Goal: Information Seeking & Learning: Check status

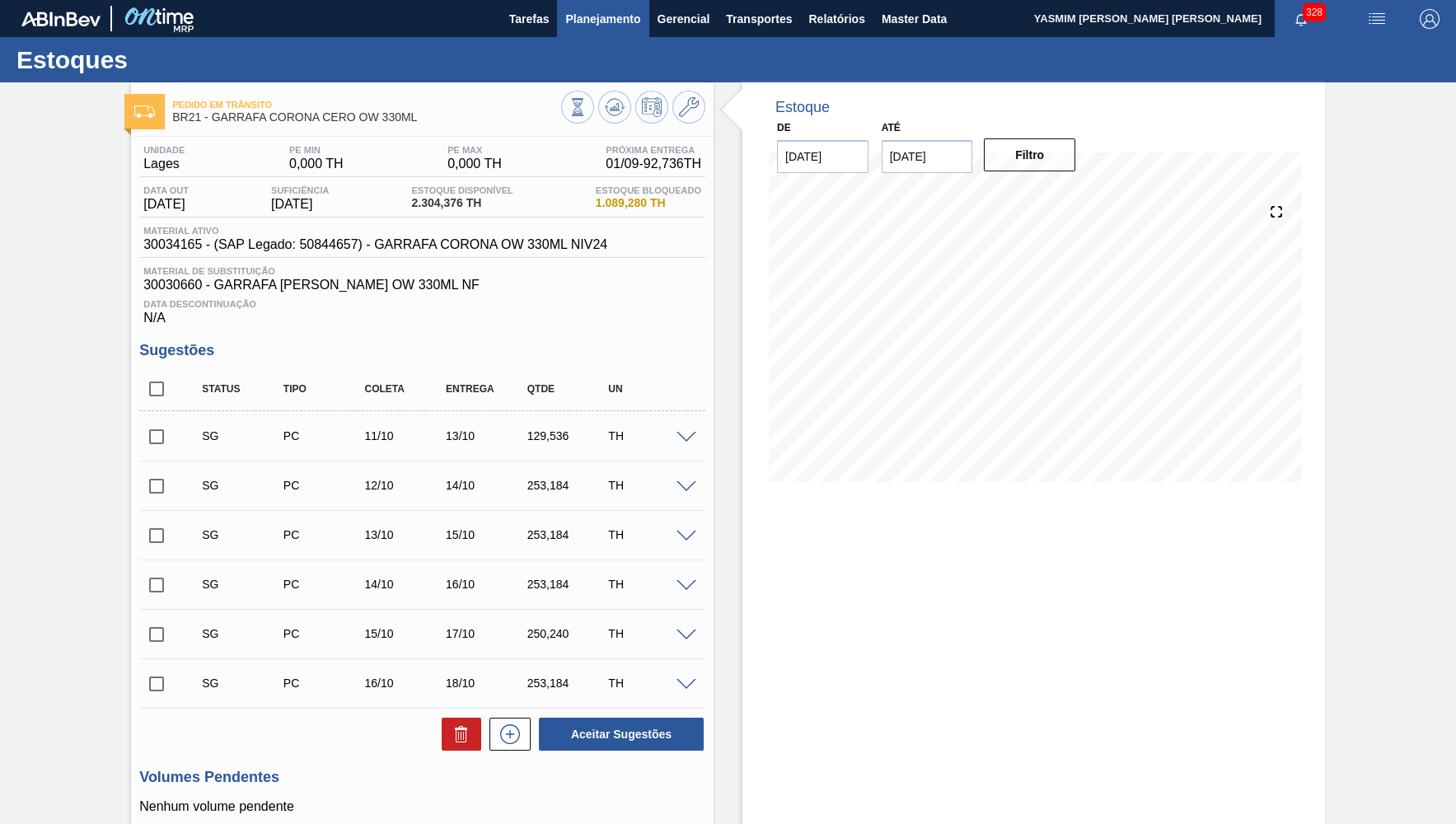
click at [582, 37] on button "Planejamento" at bounding box center [602, 19] width 91 height 37
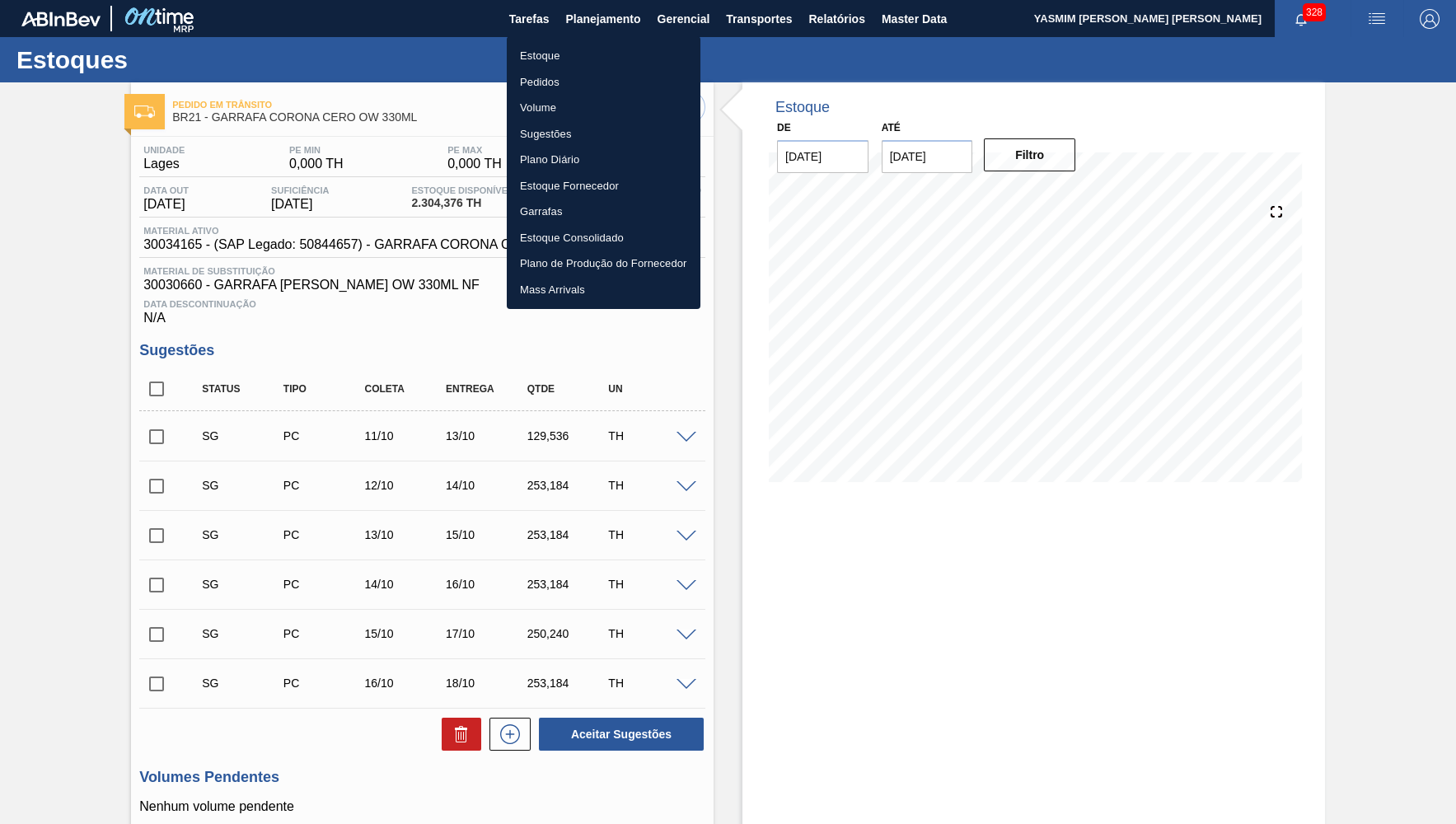
click at [552, 54] on li "Estoque" at bounding box center [604, 56] width 194 height 27
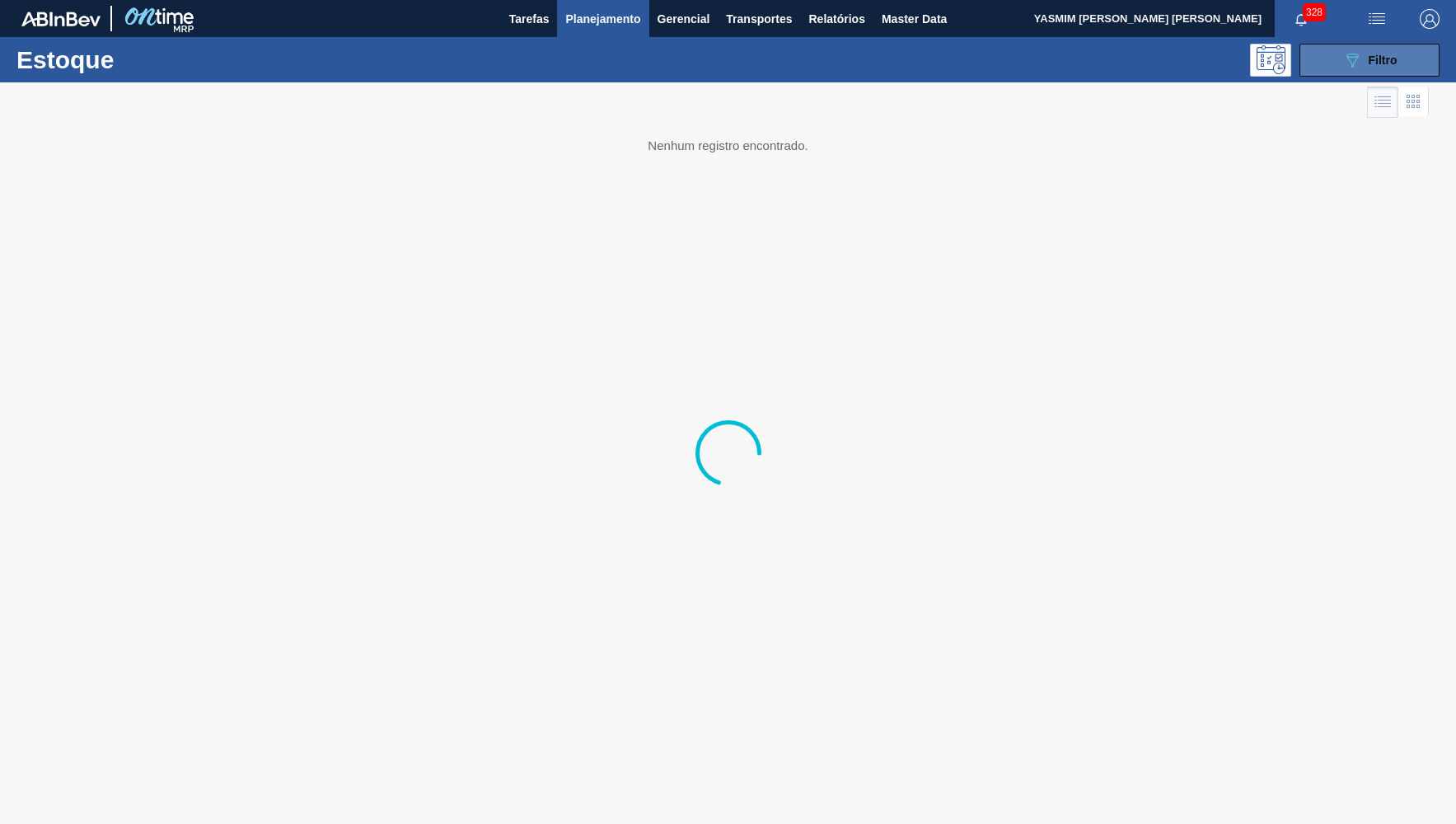
click at [1404, 68] on button "089F7B8B-B2A5-4AFE-B5C0-19BA573D28AC Filtro" at bounding box center [1370, 59] width 140 height 33
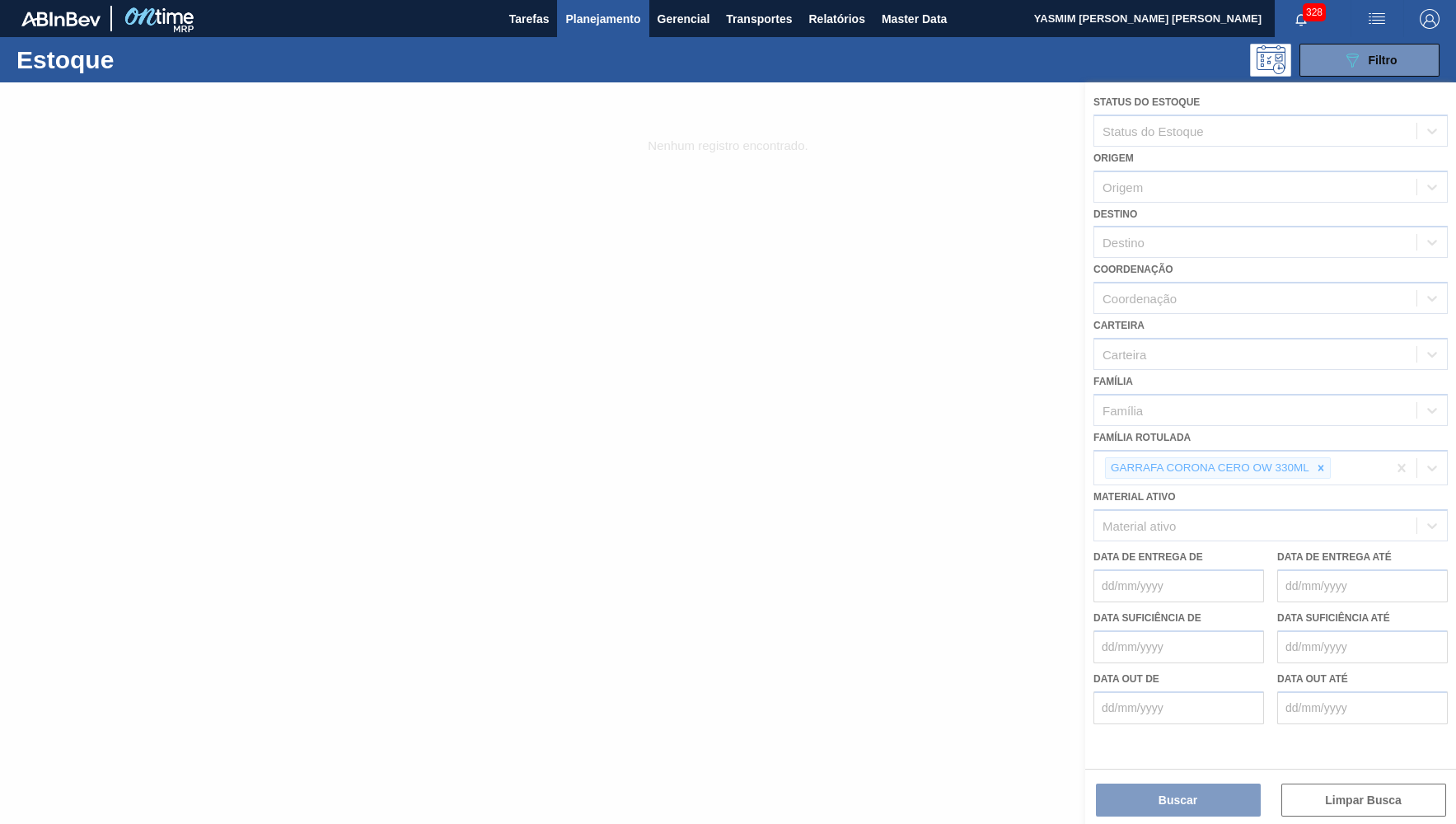
click at [1331, 452] on div at bounding box center [728, 453] width 1456 height 742
click at [1324, 452] on div at bounding box center [728, 453] width 1456 height 742
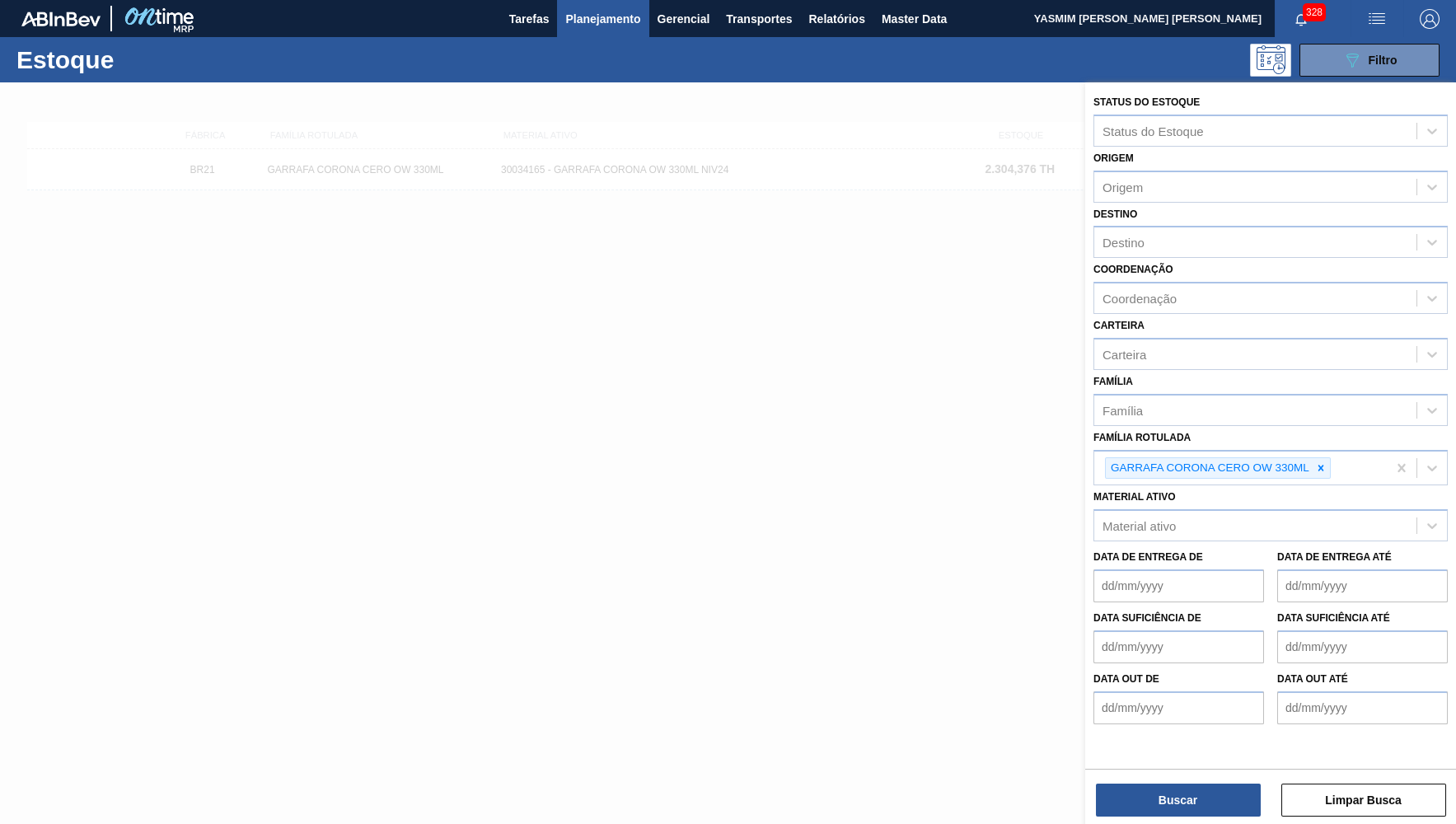
click at [1324, 462] on icon at bounding box center [1321, 467] width 12 height 12
paste Rotulada "FILME ORIGINAL 350ML MP"
type Rotulada "FILME ORIGINAL 350ML MP"
paste Rotulada "FILME ORIGINAL 350ML MP"
type Rotulada "FILME ORIGINAL 350ML M"
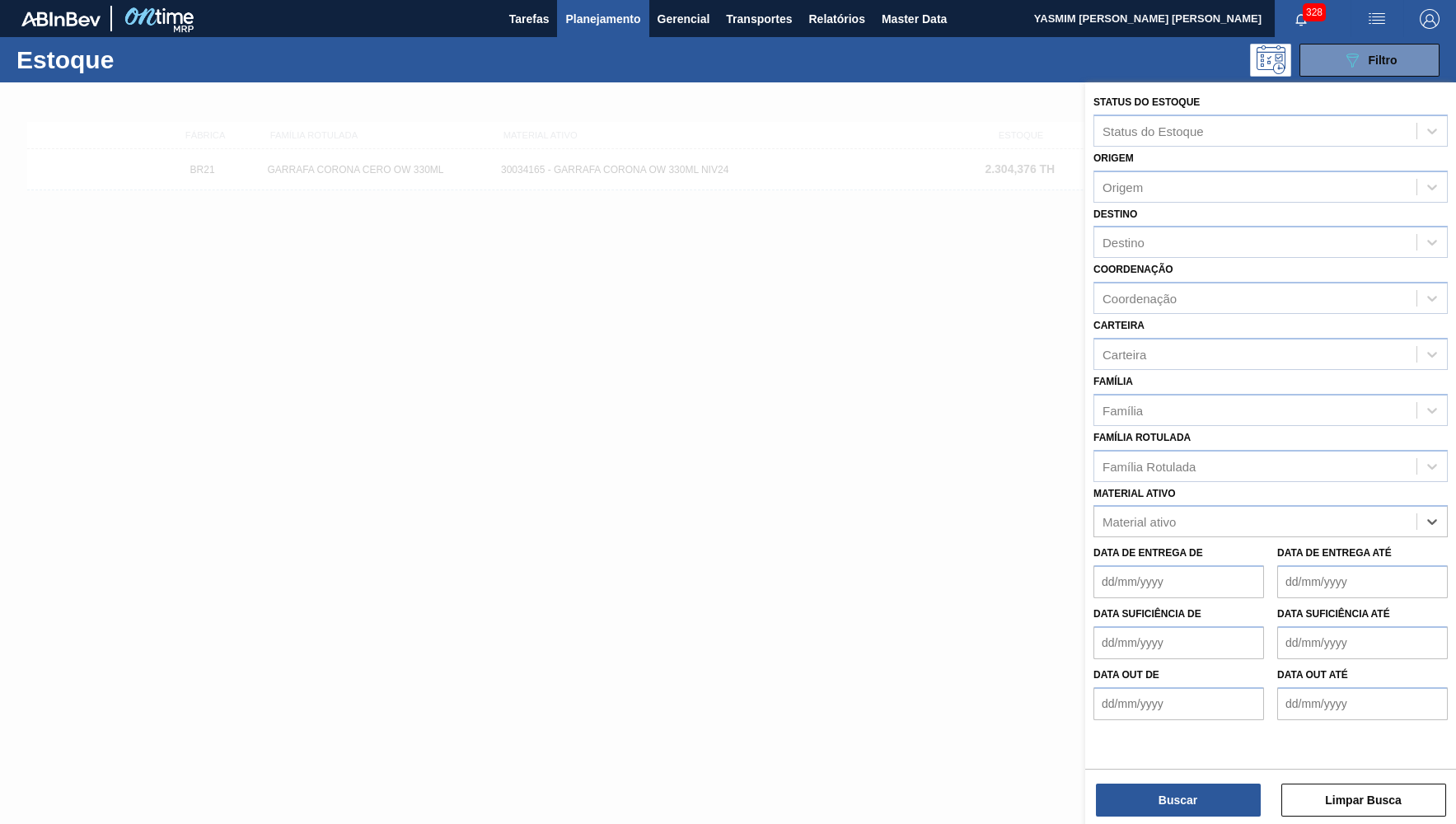
type ativo "p"
click at [1271, 455] on div "Família Rotulada" at bounding box center [1256, 466] width 322 height 24
paste Rotulada "FILME ORIGINAL 350ML MP"
type Rotulada "FILME ORIGINAL 350ML M"
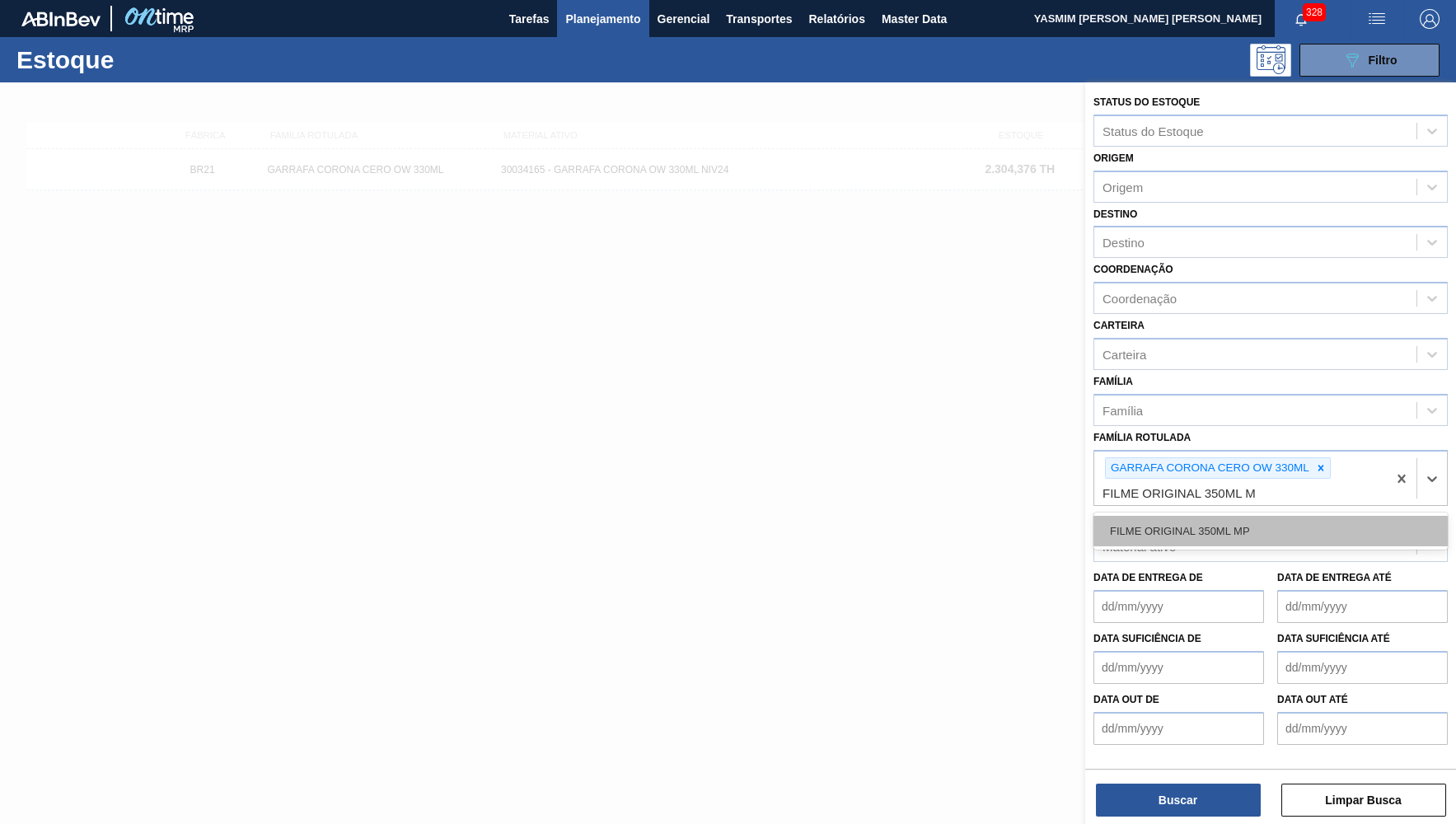
click at [1259, 520] on div "FILME ORIGINAL 350ML MP" at bounding box center [1271, 531] width 354 height 30
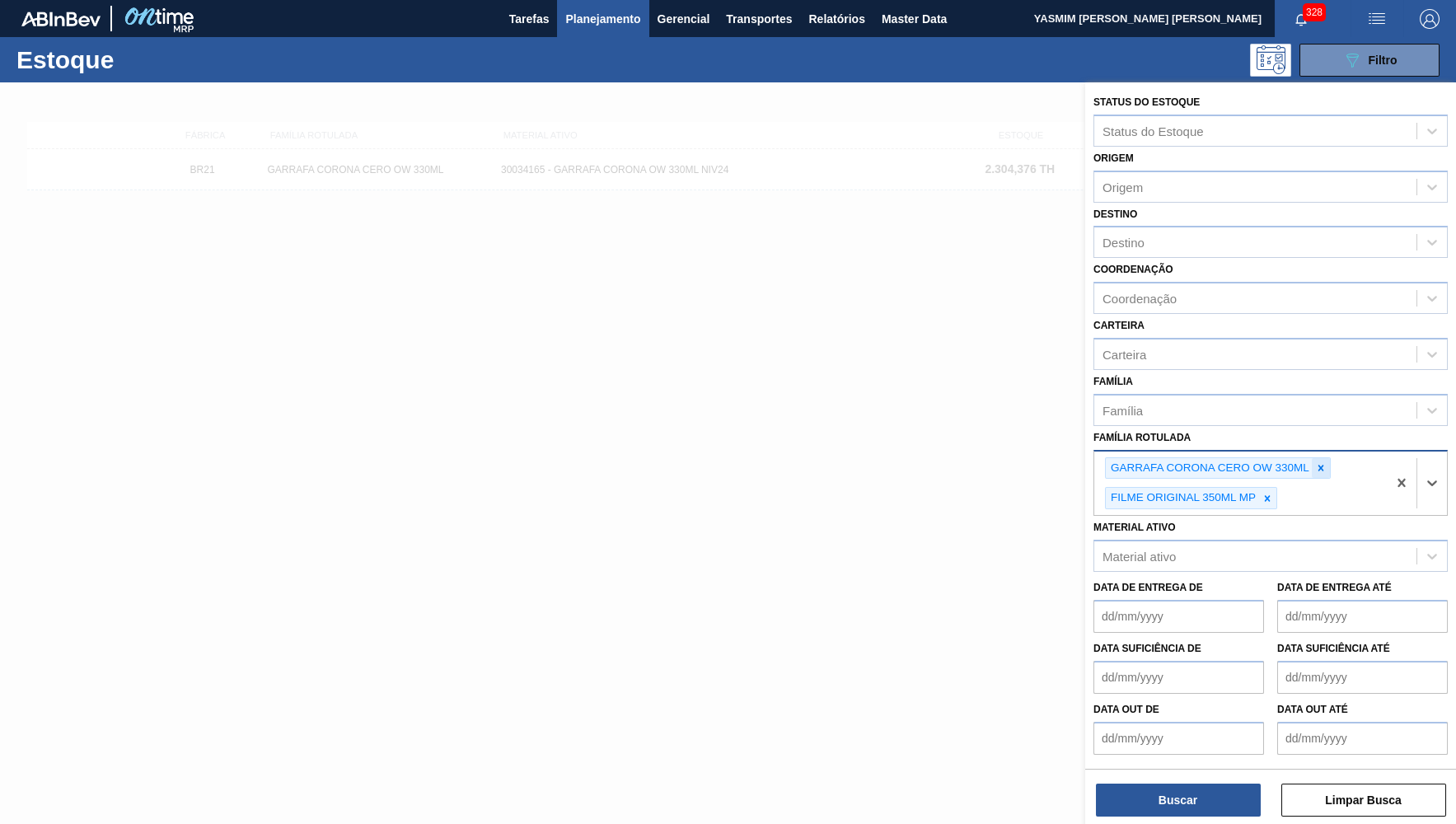
click at [1328, 458] on div at bounding box center [1321, 468] width 18 height 20
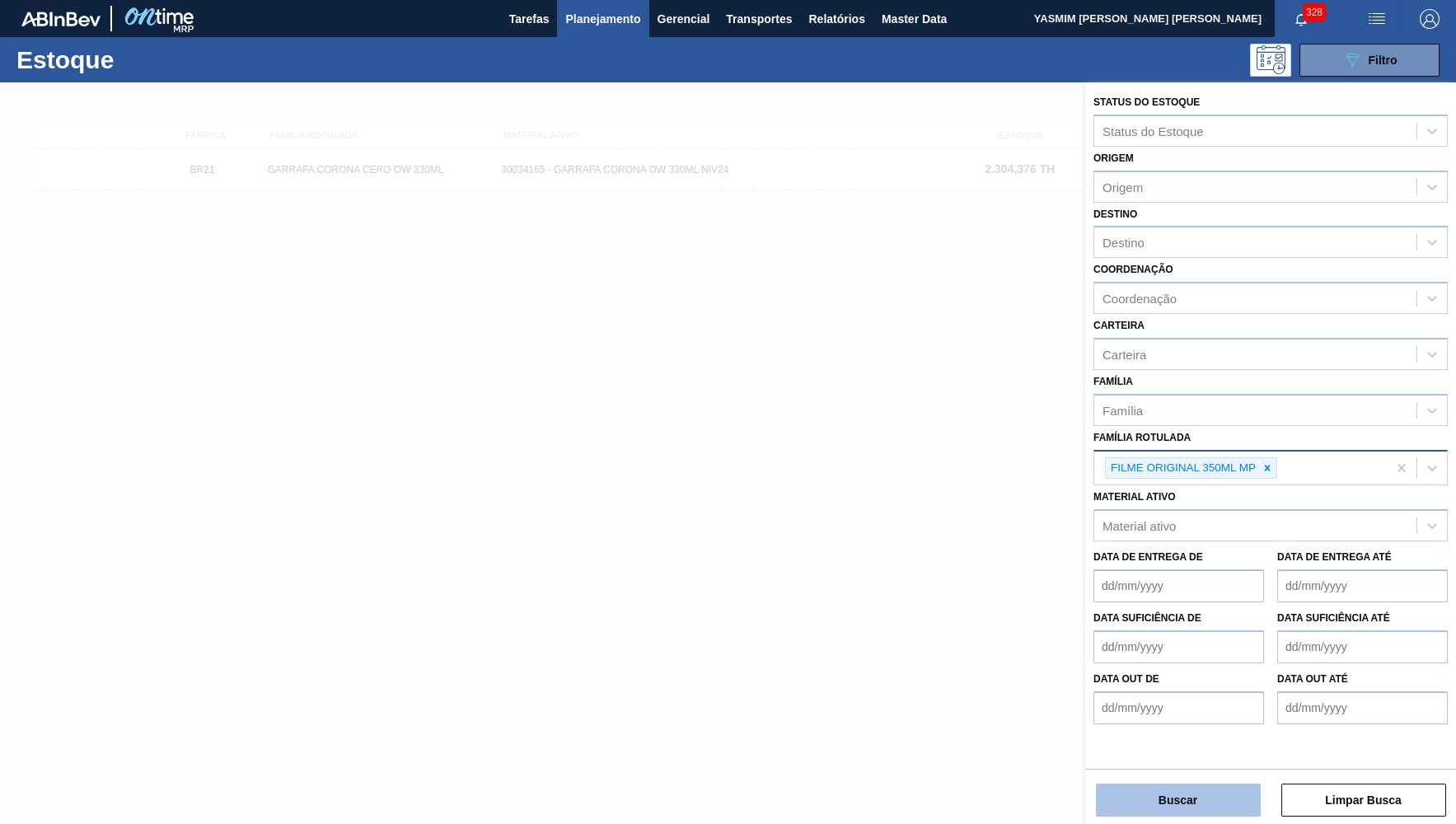
click at [1206, 795] on button "Buscar" at bounding box center [1179, 800] width 165 height 33
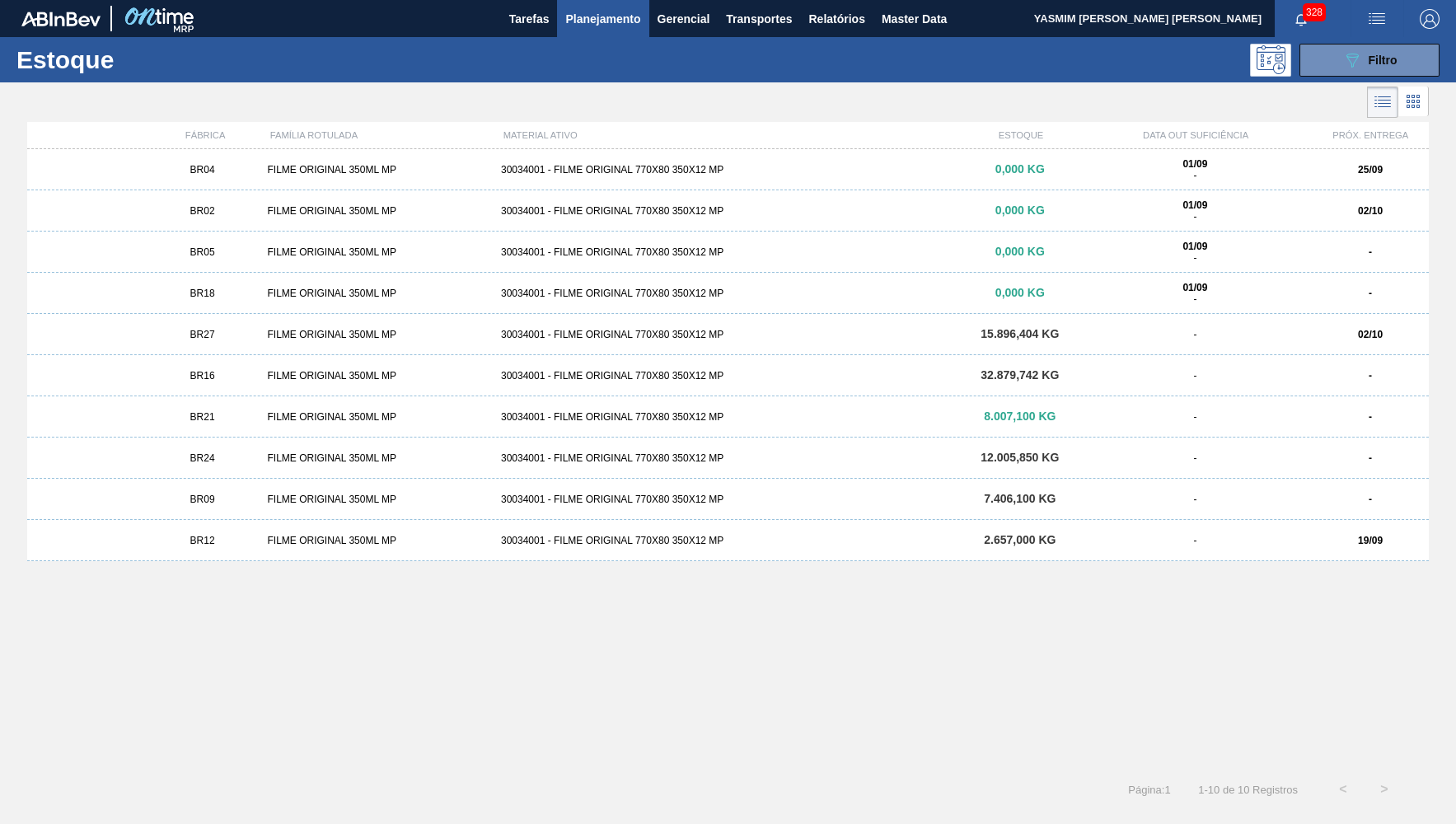
click at [270, 296] on div "FILME ORIGINAL 350ML MP" at bounding box center [377, 293] width 234 height 12
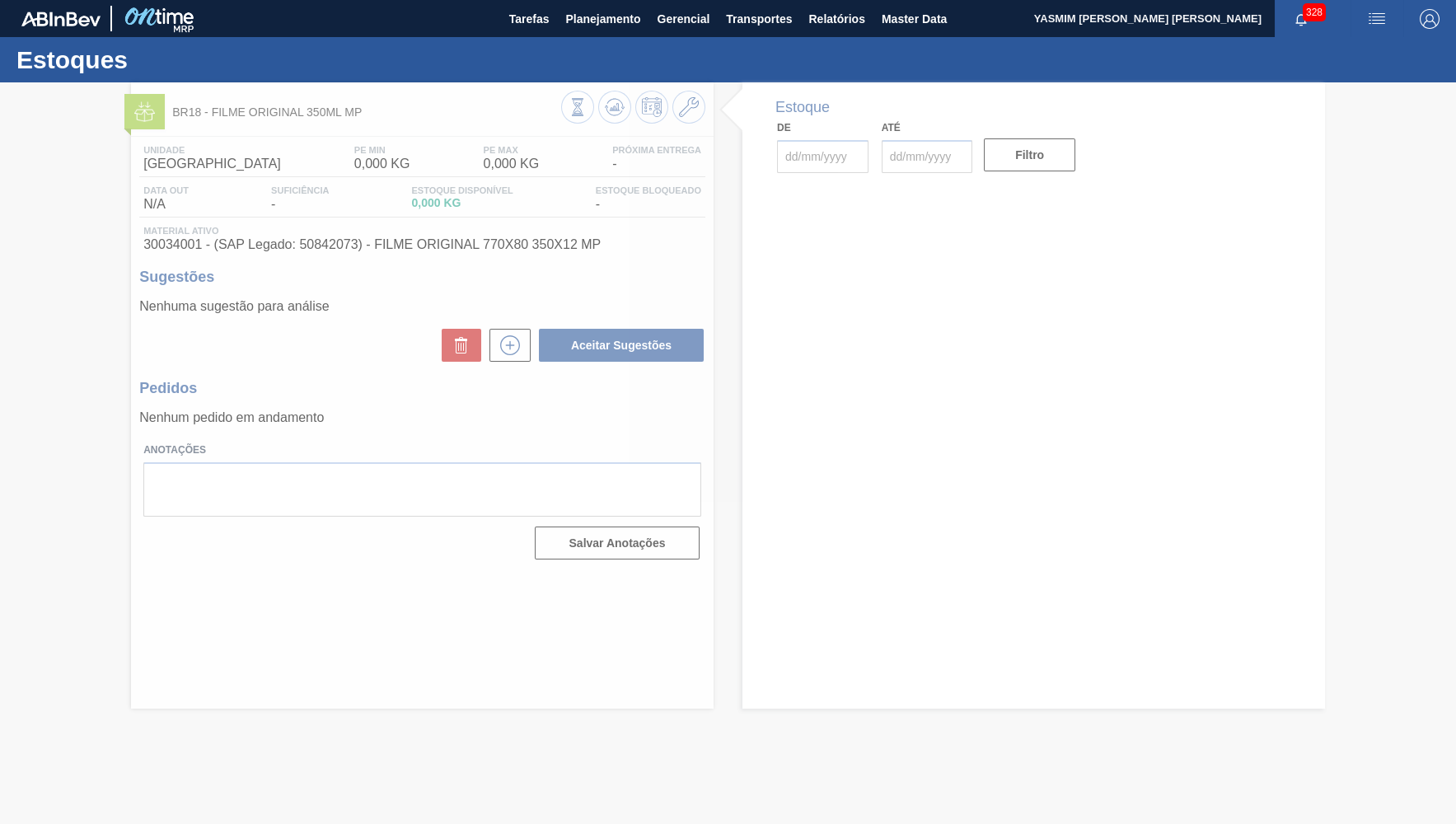
type input "[DATE]"
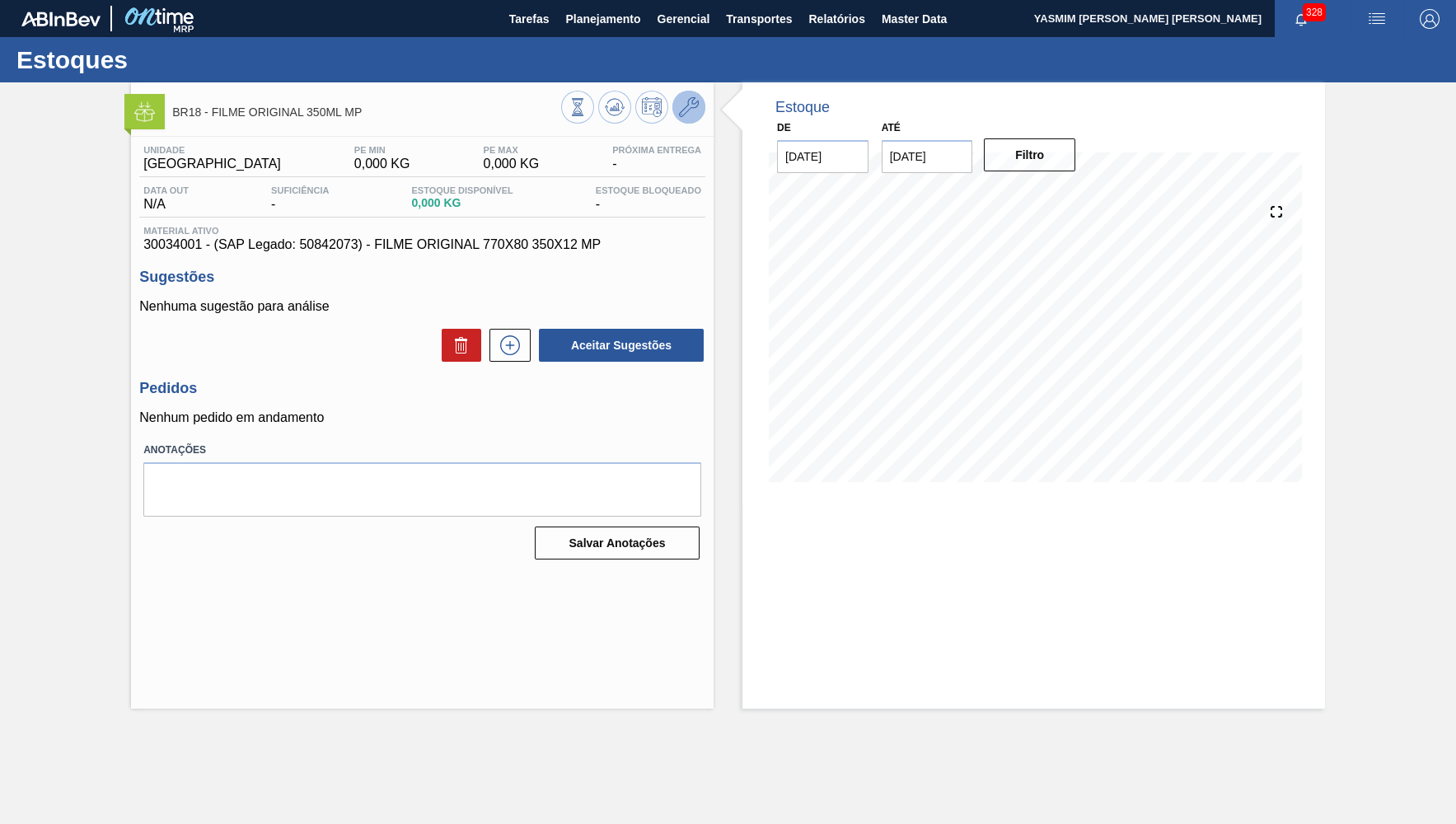
click at [686, 117] on button at bounding box center [689, 106] width 33 height 33
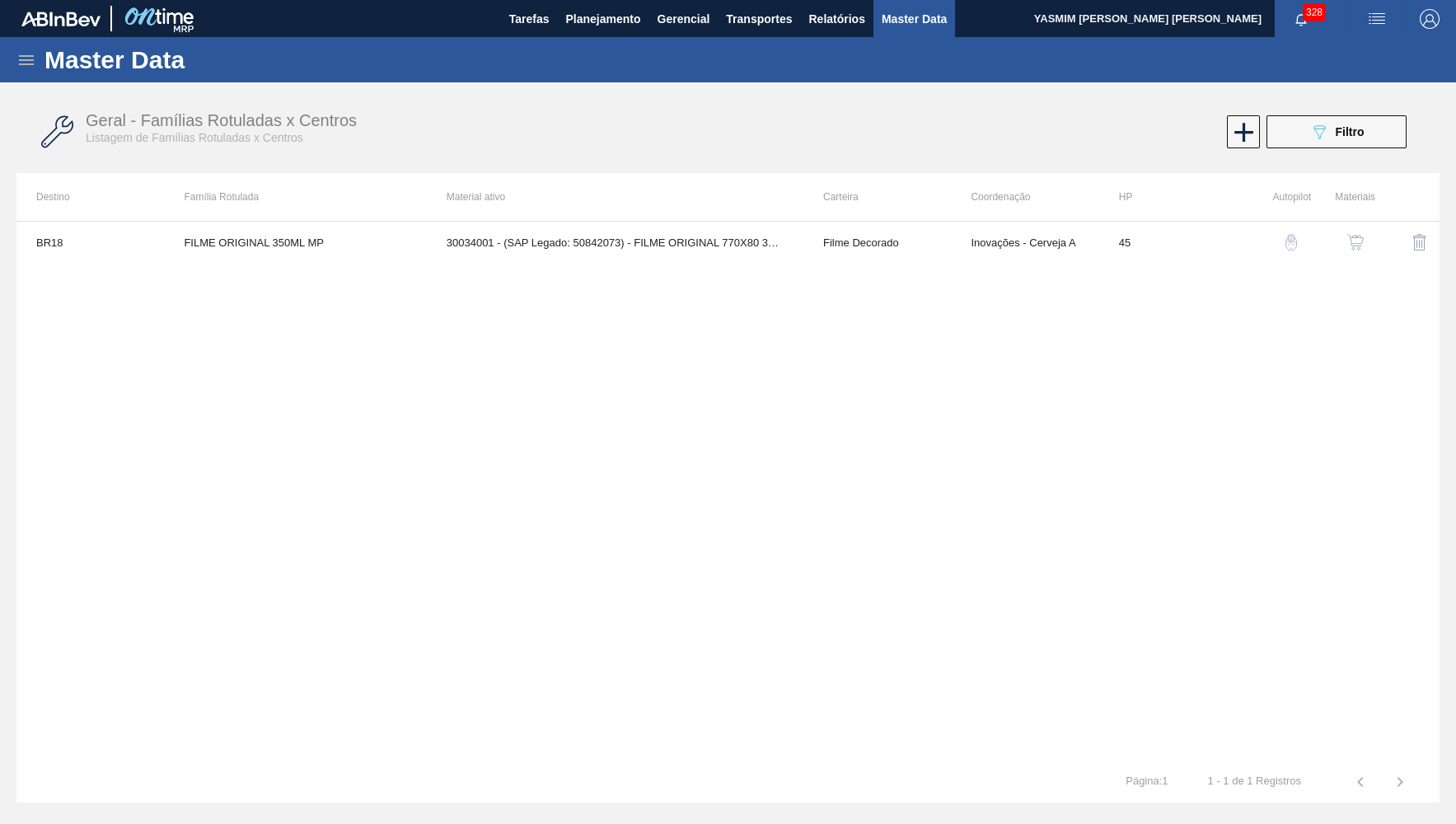
click at [1351, 241] on img "button" at bounding box center [1356, 242] width 17 height 17
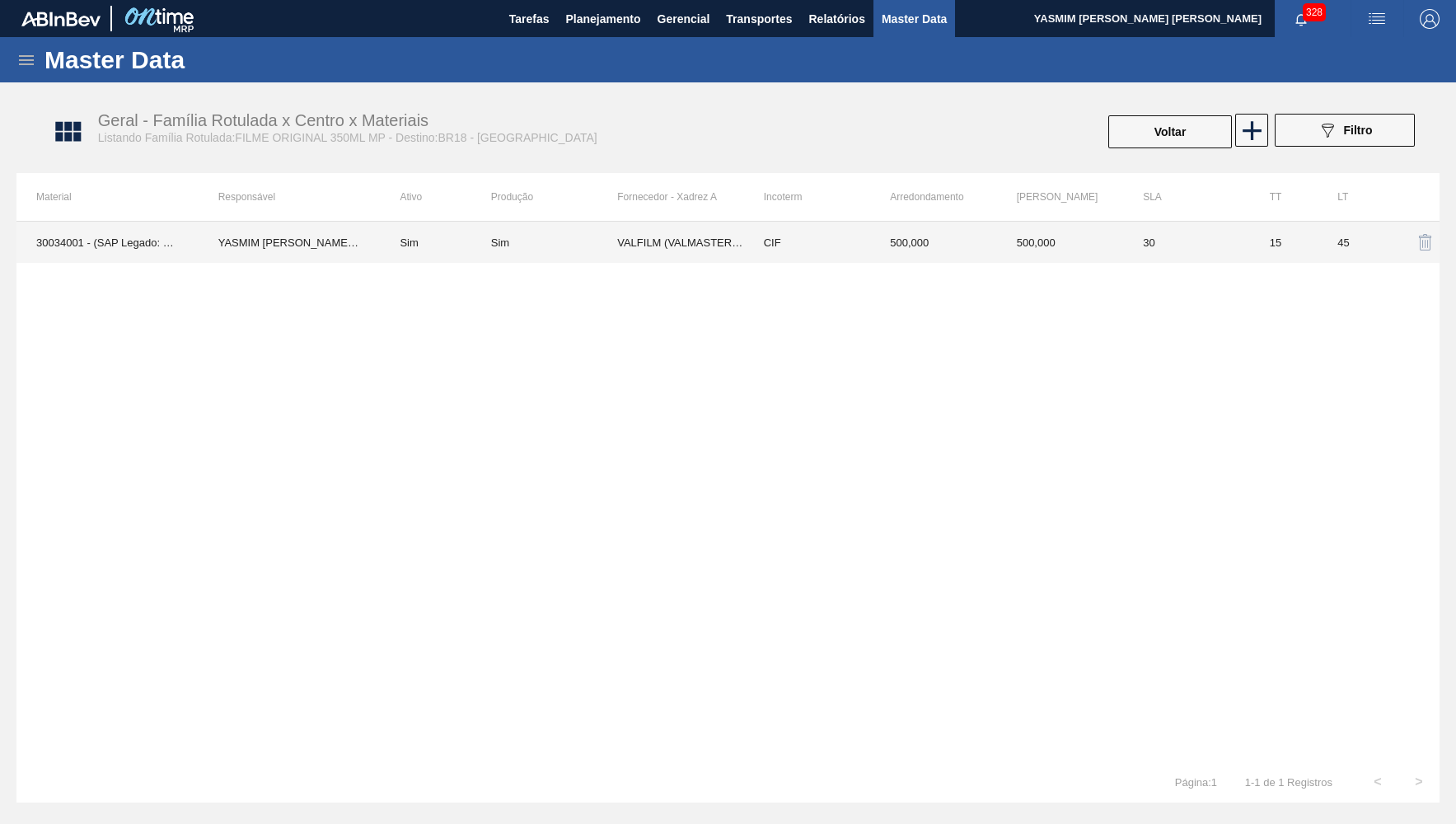
click at [733, 235] on td "VALFILM (VALMASTER) - MANAUS (AM)" at bounding box center [680, 242] width 126 height 42
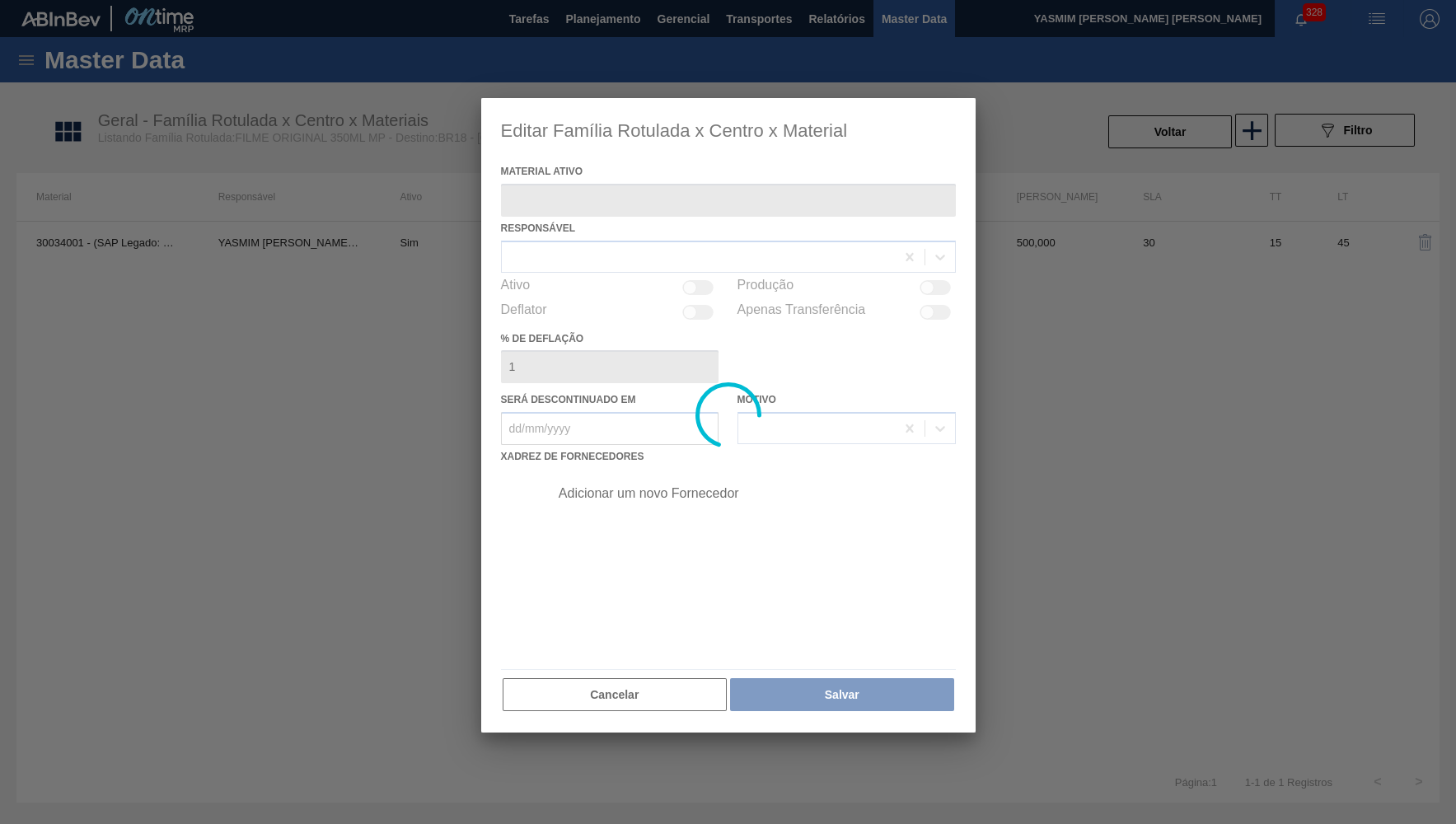
type ativo "30034001 - (SAP Legado: 50842073) - FILME ORIGINAL 770X80 350X12 MP"
checkbox input "true"
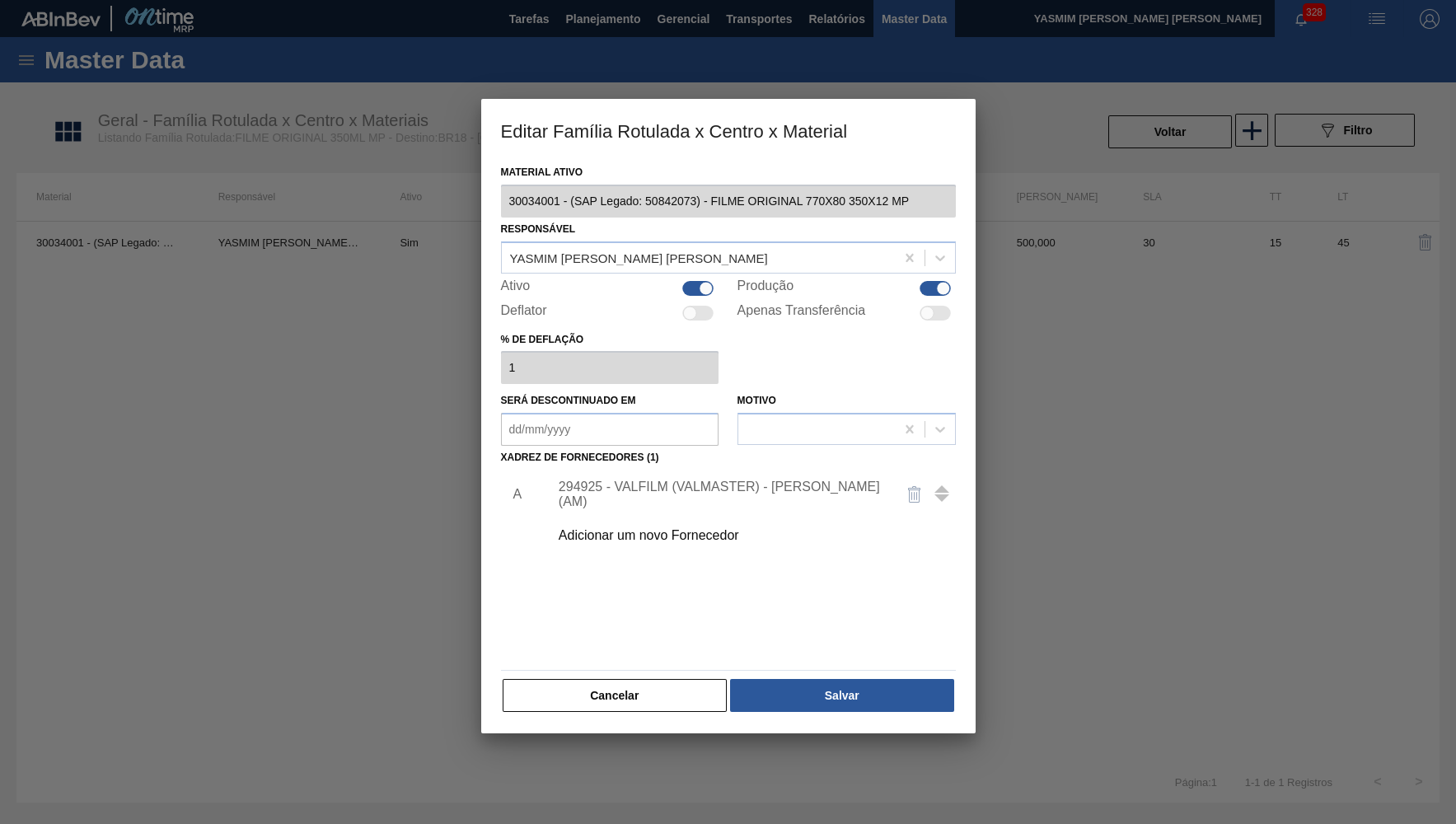
click at [622, 532] on div "Adicionar um novo Fornecedor" at bounding box center [720, 535] width 323 height 15
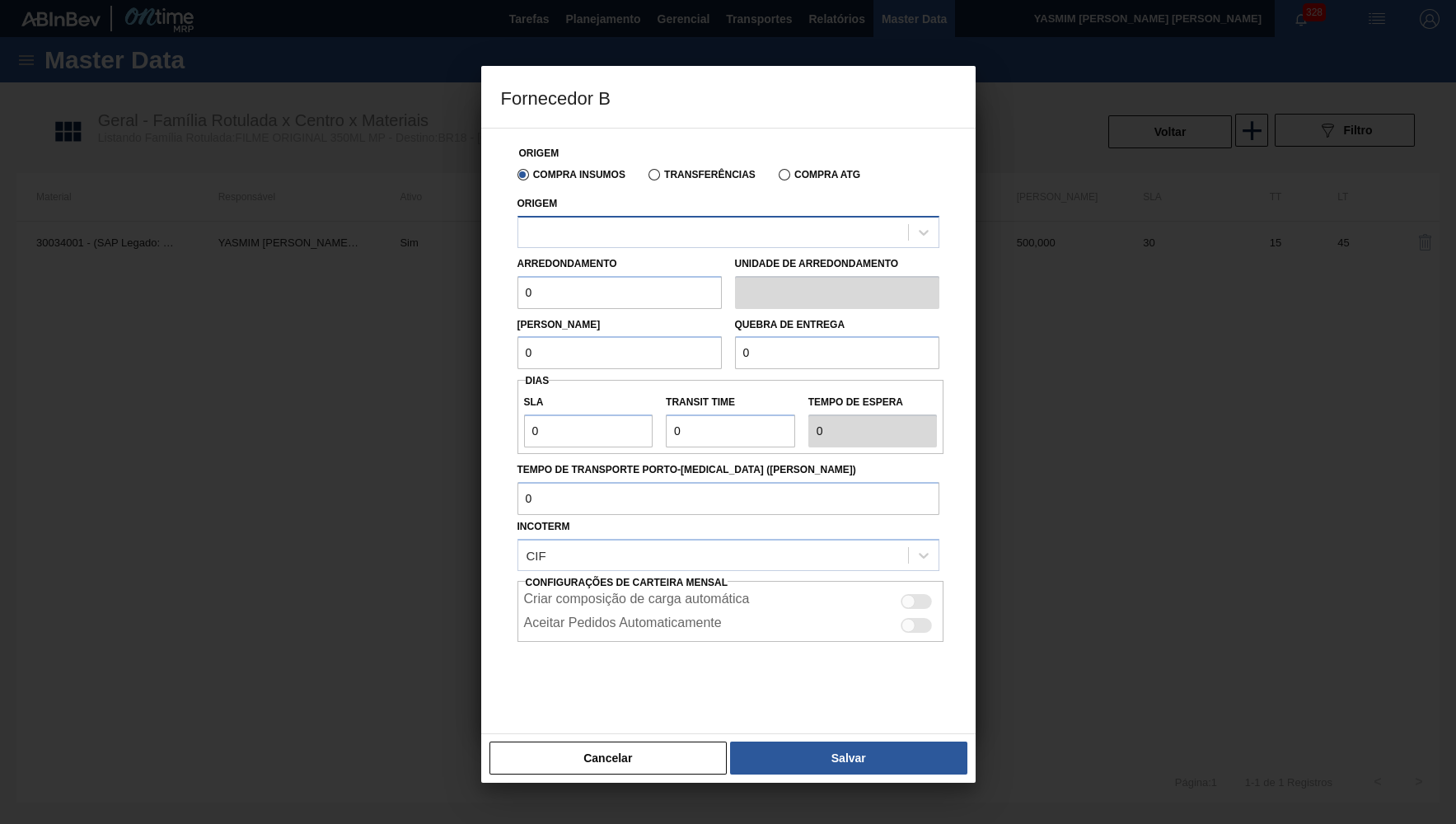
click at [661, 228] on div at bounding box center [713, 232] width 389 height 24
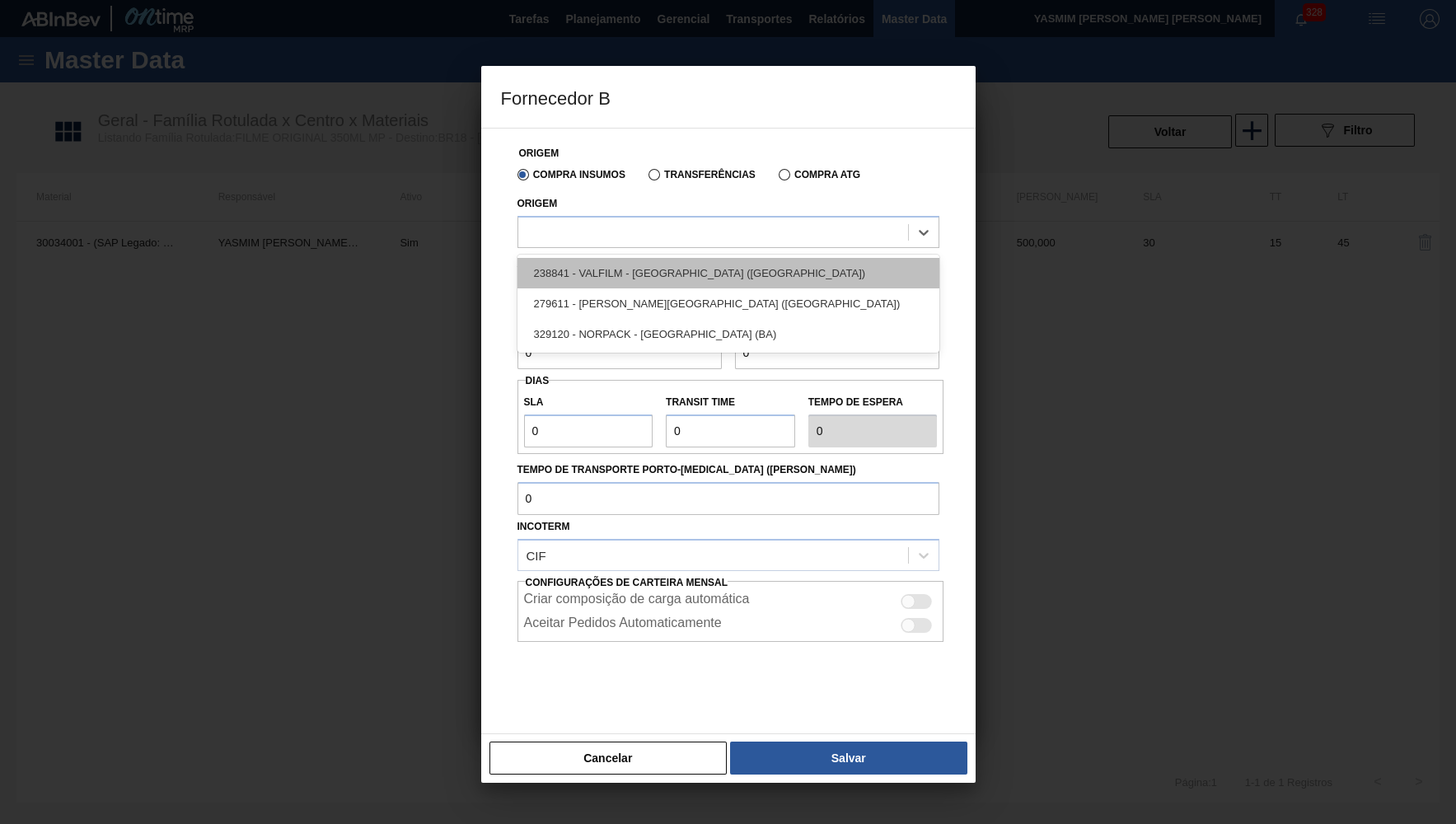
click at [654, 270] on div "238841 - VALFILM - [GEOGRAPHIC_DATA] ([GEOGRAPHIC_DATA])" at bounding box center [728, 273] width 422 height 30
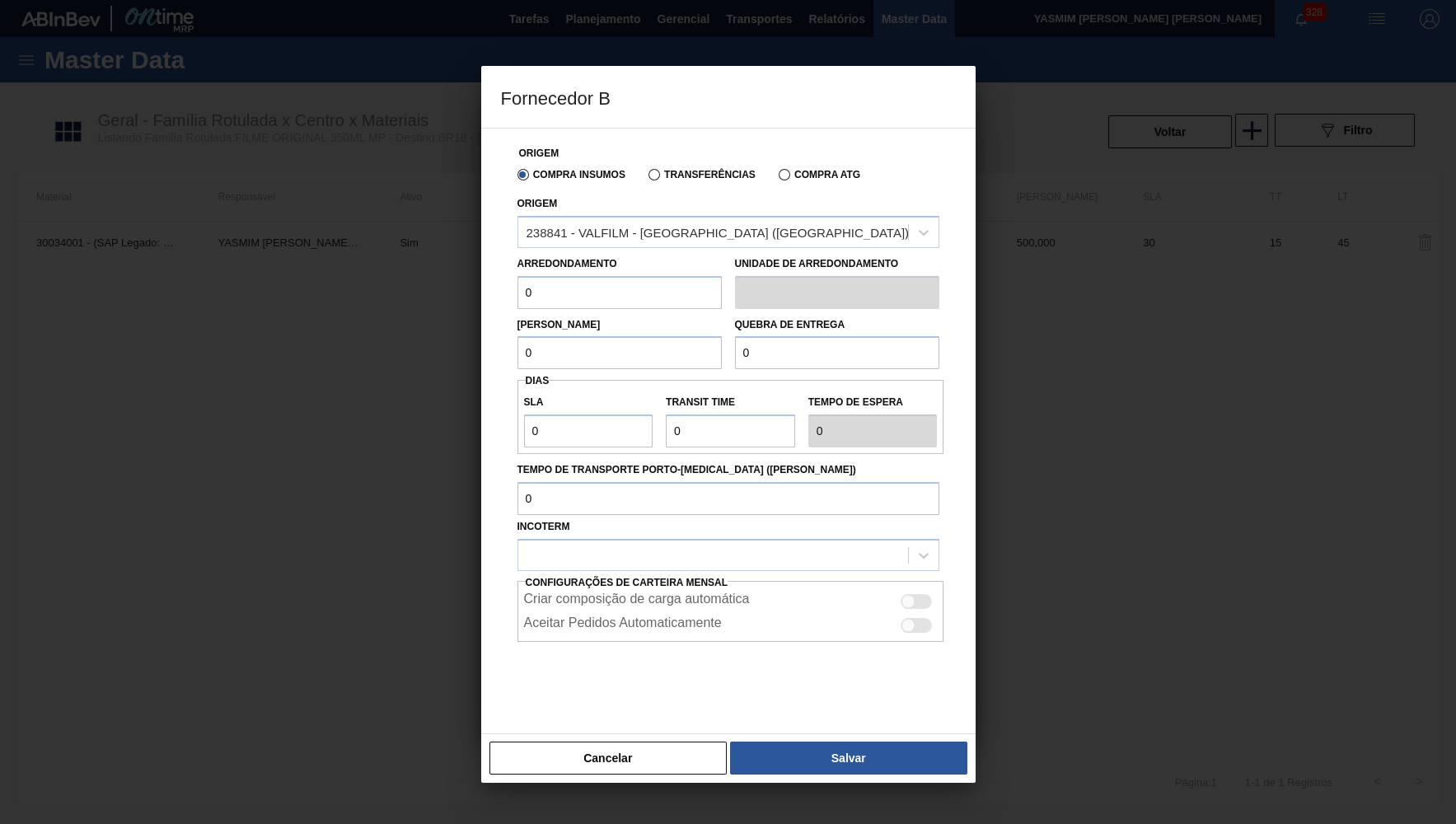
click at [481, 277] on div "Origem Compra Insumos Transferências Compra ATG Origem 238841 - VALFILM - [GEOG…" at bounding box center [728, 430] width 495 height 606
click at [576, 292] on input "0" at bounding box center [620, 292] width 204 height 33
click at [686, 216] on div "238841 - VALFILM - [GEOGRAPHIC_DATA] ([GEOGRAPHIC_DATA])" at bounding box center [728, 232] width 422 height 32
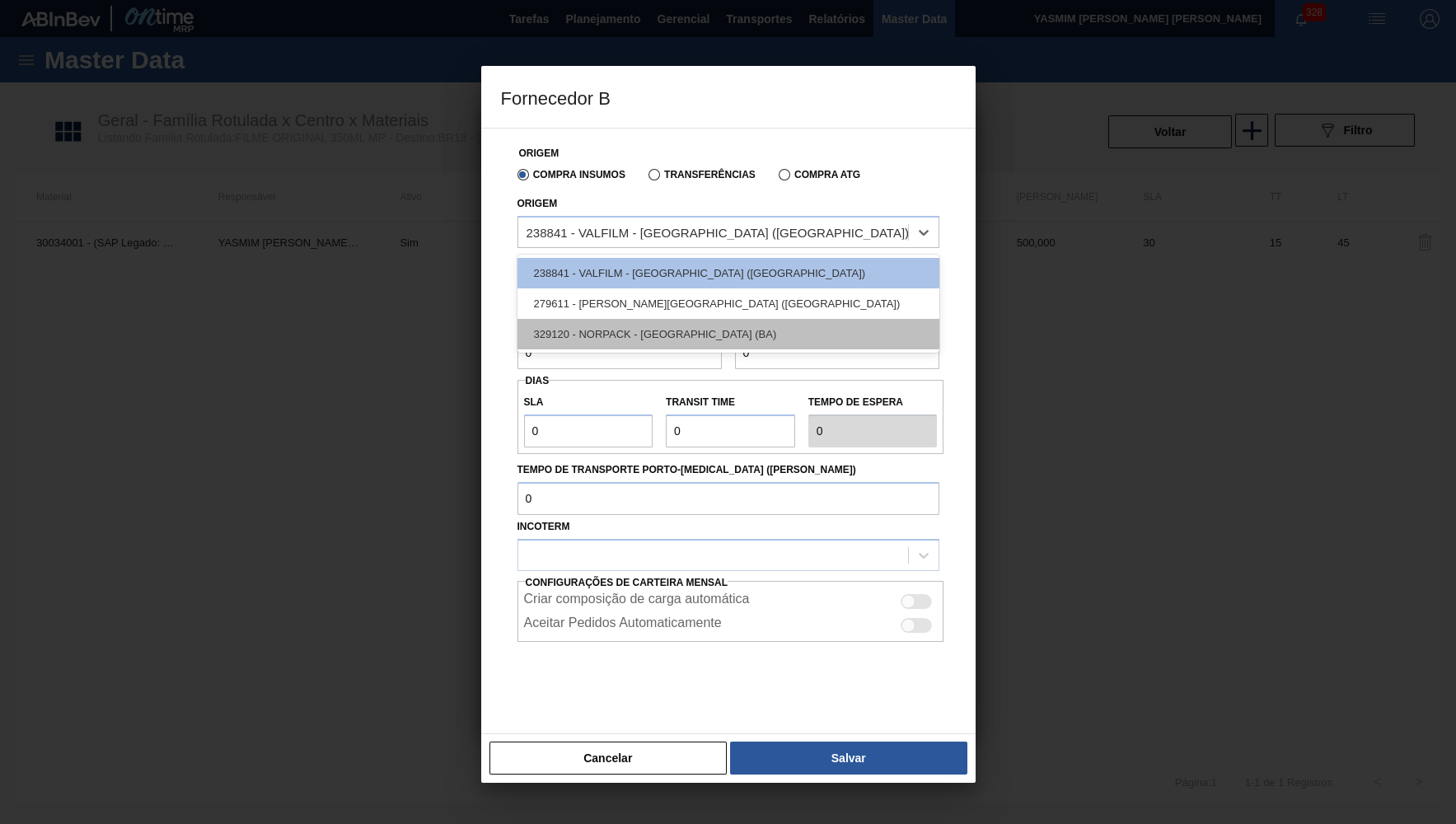
click at [690, 326] on div "329120 - NORPACK - [GEOGRAPHIC_DATA] (BA)" at bounding box center [728, 334] width 422 height 30
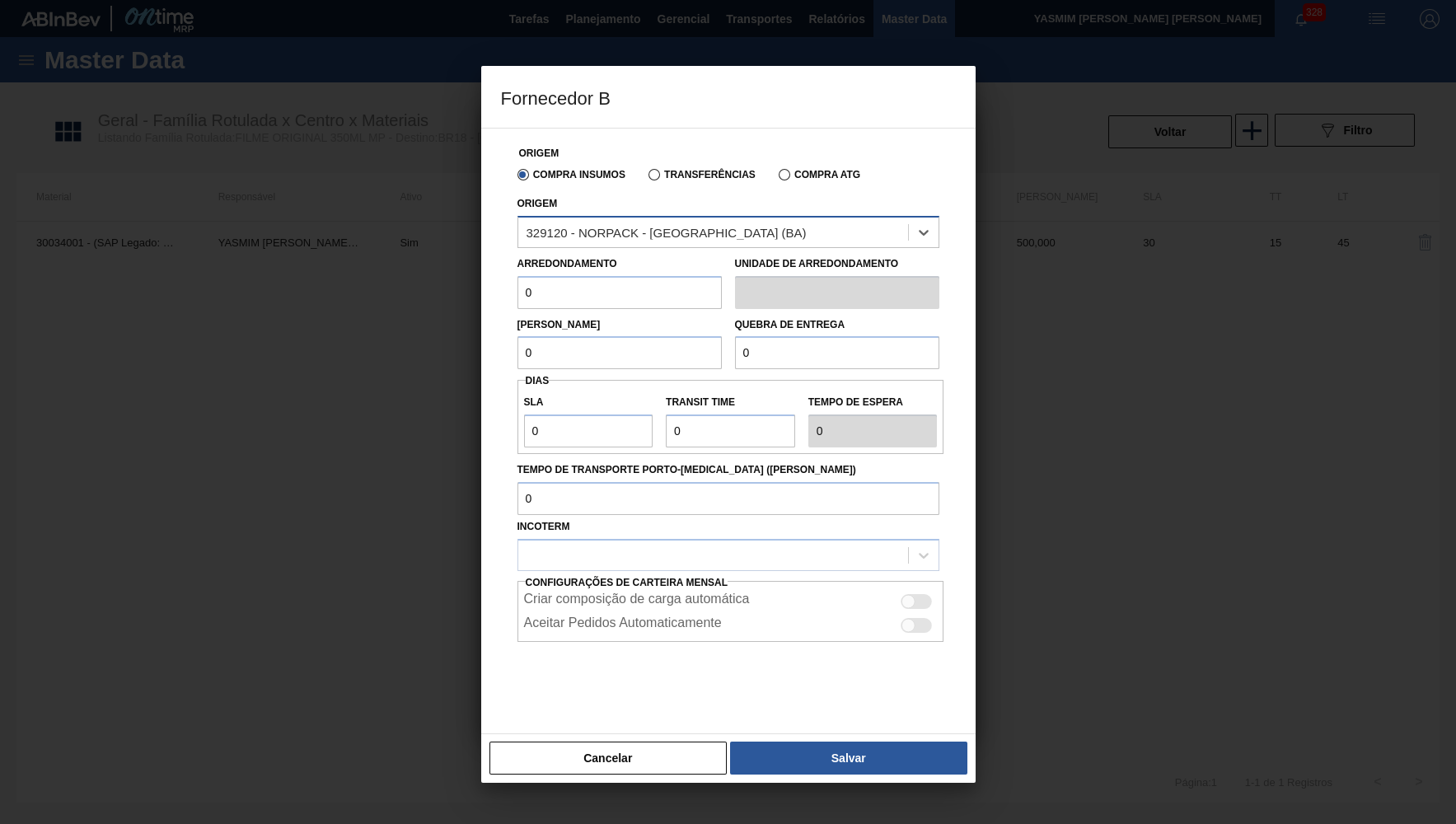
click at [584, 232] on div "329120 - NORPACK - [GEOGRAPHIC_DATA] (BA)" at bounding box center [666, 232] width 281 height 14
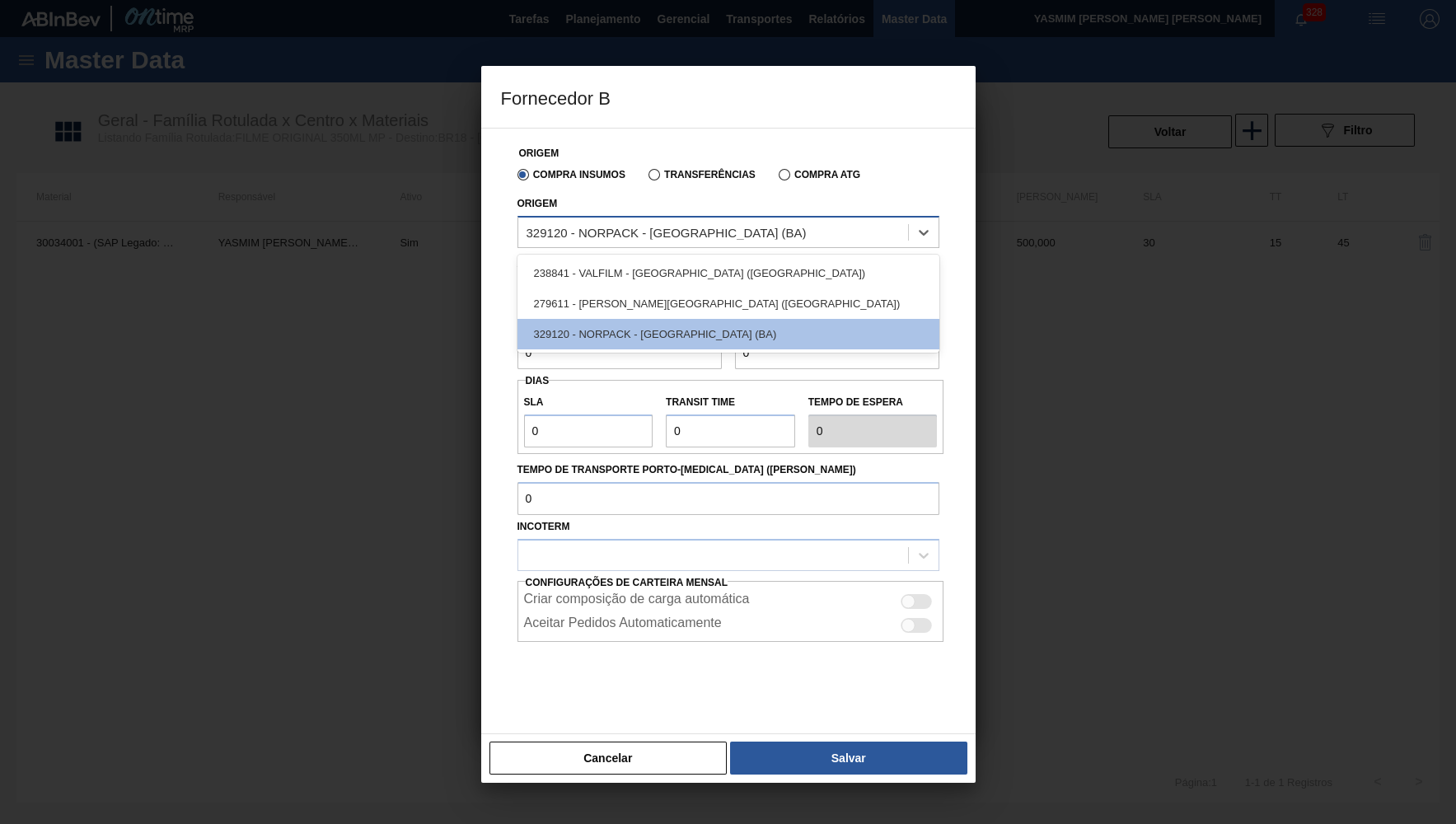
drag, startPoint x: 597, startPoint y: 171, endPoint x: 598, endPoint y: 223, distance: 52.0
click at [597, 173] on label "Compra Insumos" at bounding box center [572, 174] width 108 height 12
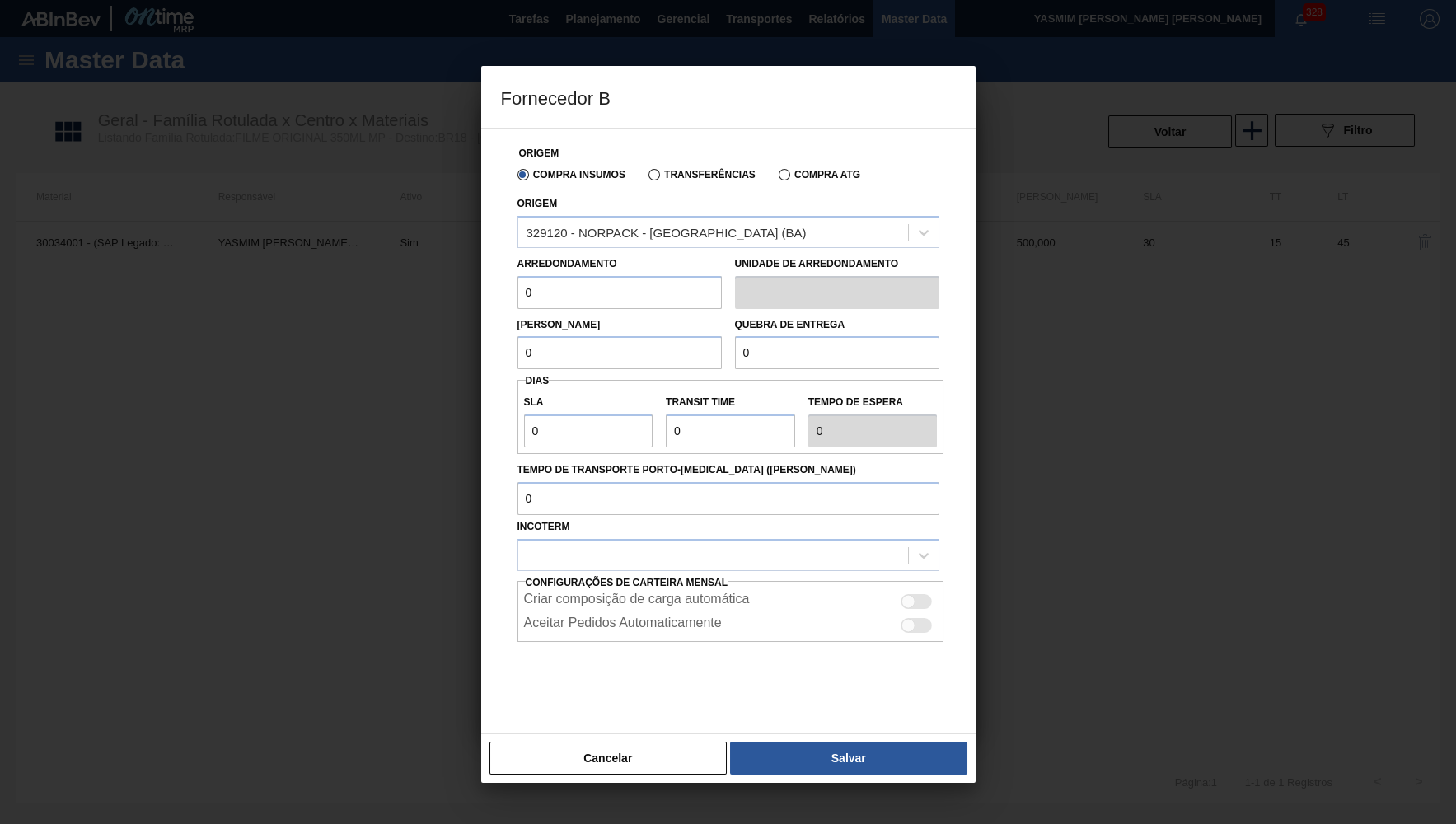
drag, startPoint x: 582, startPoint y: 281, endPoint x: 446, endPoint y: 289, distance: 136.2
click at [518, 289] on input "0" at bounding box center [620, 292] width 204 height 33
type input "500"
drag, startPoint x: 567, startPoint y: 370, endPoint x: 558, endPoint y: 354, distance: 18.4
click at [560, 355] on div "Origem Compra Insumos Transferências Compra ATG Origem 329120 - NORPACK - CAMAÇ…" at bounding box center [728, 426] width 455 height 596
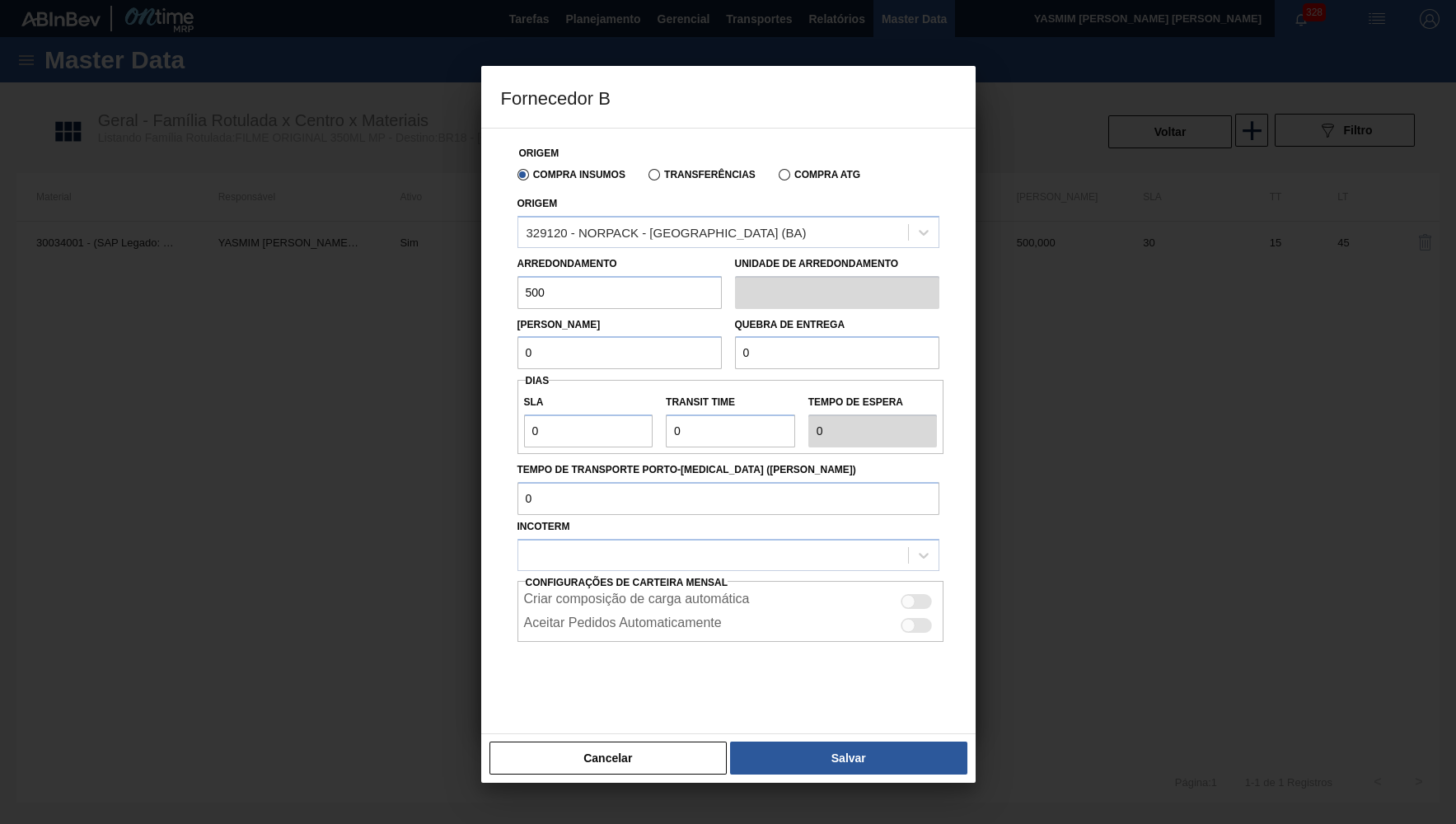
click at [558, 354] on input "0" at bounding box center [620, 352] width 204 height 33
paste input "50"
type input "500"
click at [841, 345] on input "0" at bounding box center [837, 352] width 204 height 33
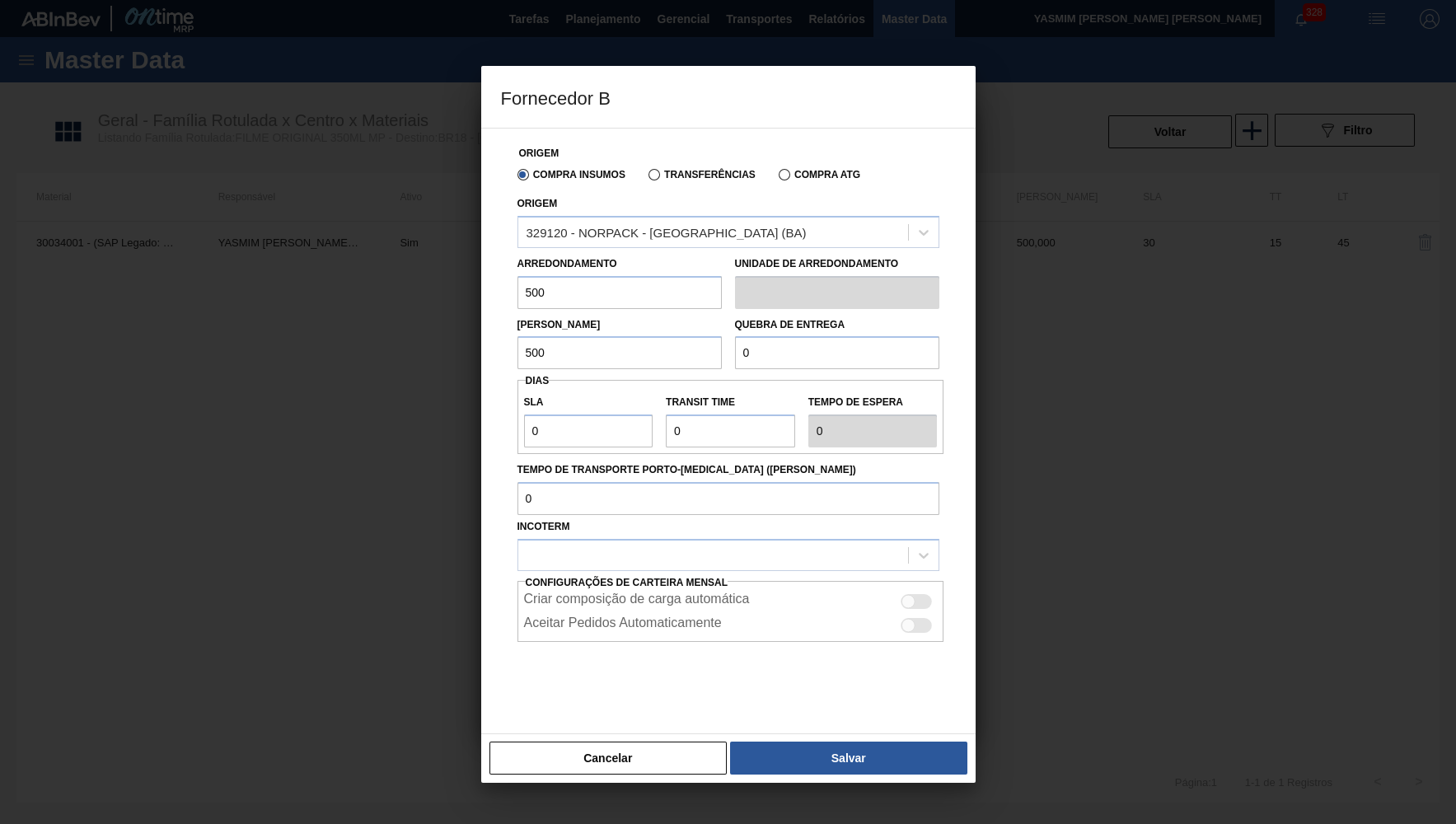
click at [841, 345] on input "0" at bounding box center [837, 352] width 204 height 33
paste input "50"
type input "5.000"
drag, startPoint x: 583, startPoint y: 424, endPoint x: 390, endPoint y: 421, distance: 193.0
click at [524, 421] on input "0" at bounding box center [589, 430] width 129 height 33
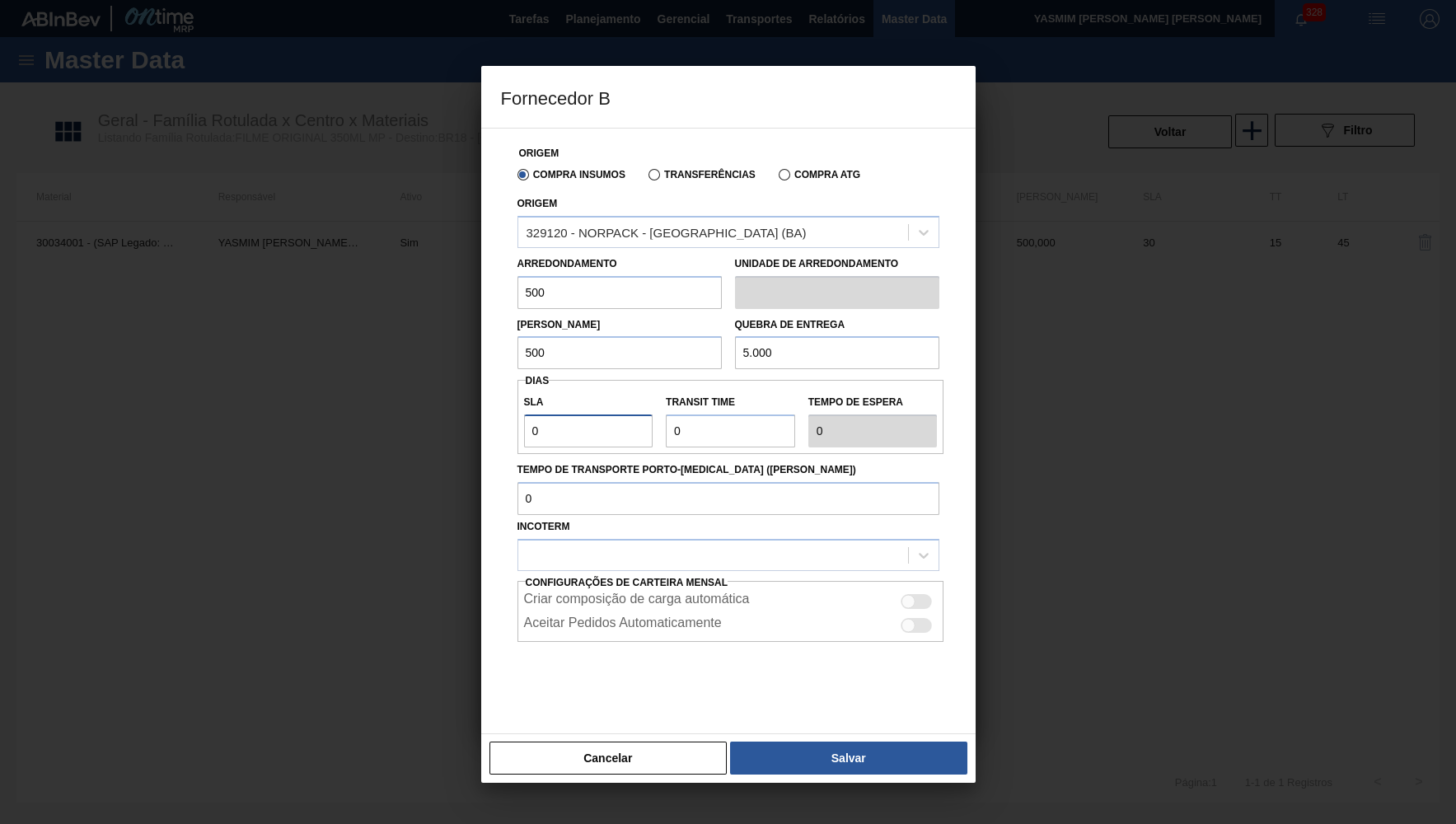
type input "3"
type input "30"
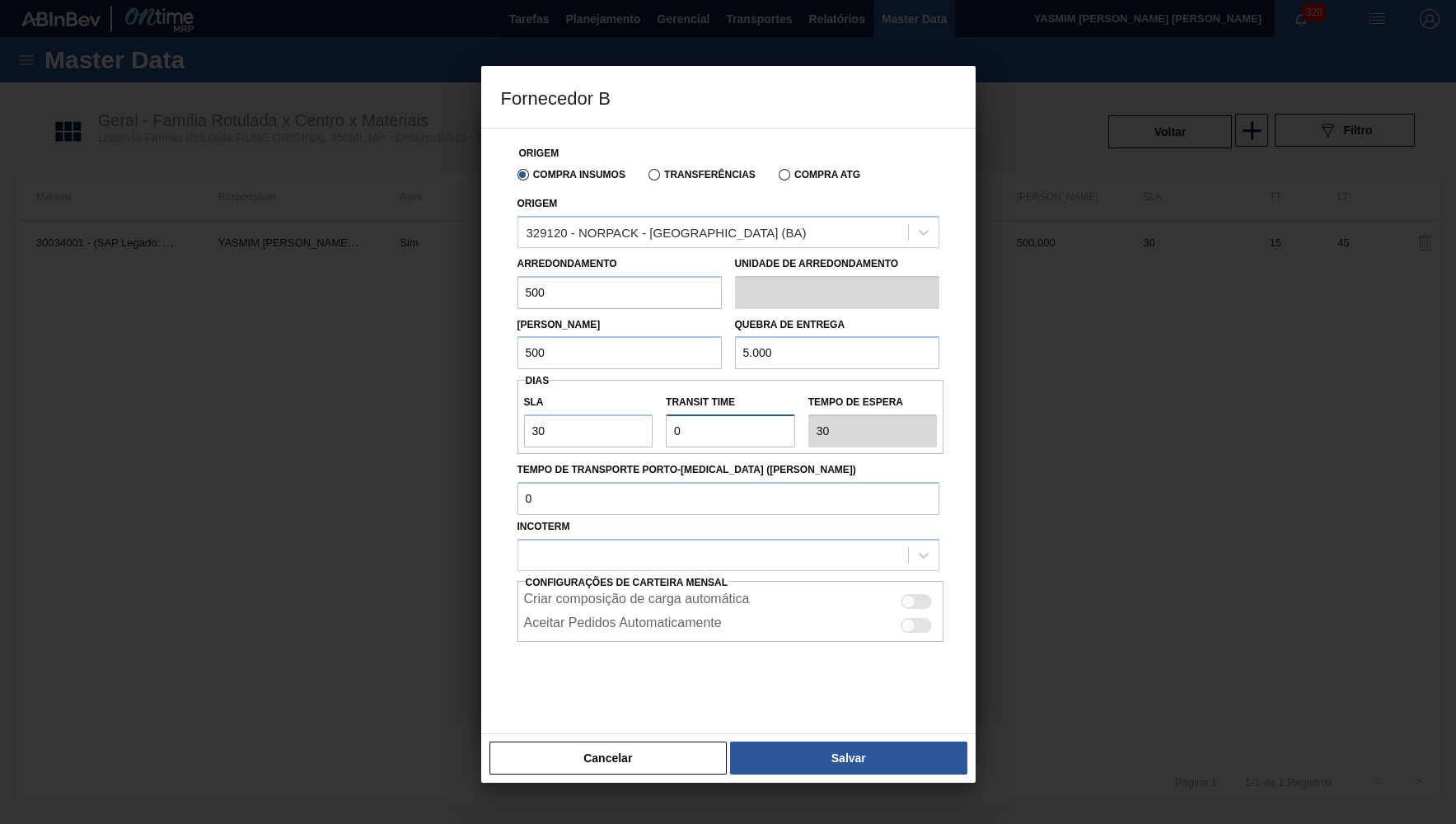
drag, startPoint x: 707, startPoint y: 432, endPoint x: 586, endPoint y: 443, distance: 121.5
click at [666, 443] on input "Transit Time" at bounding box center [730, 430] width 129 height 33
type input "4"
type input "34"
type input "4"
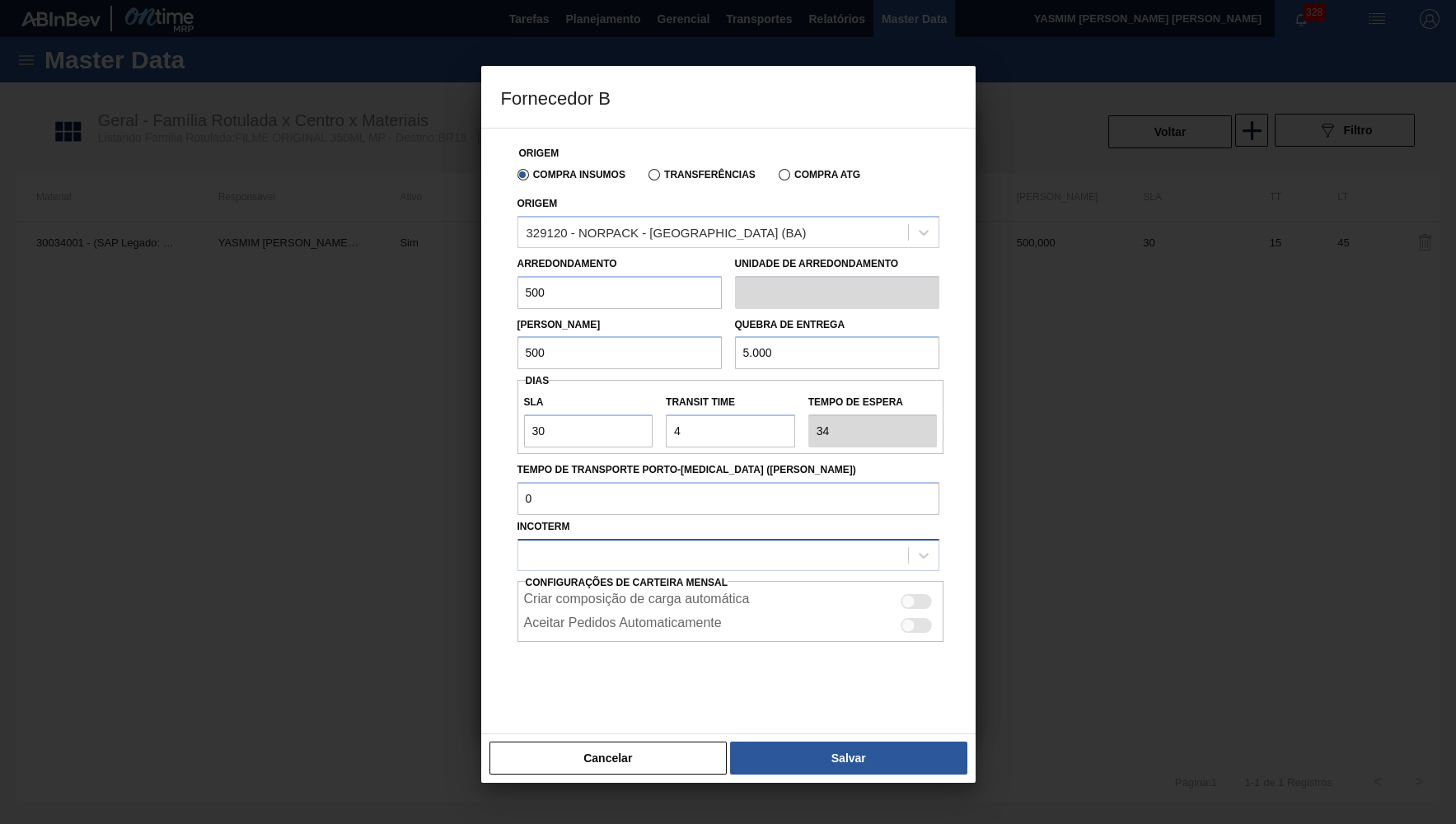
click at [787, 545] on div at bounding box center [713, 555] width 389 height 24
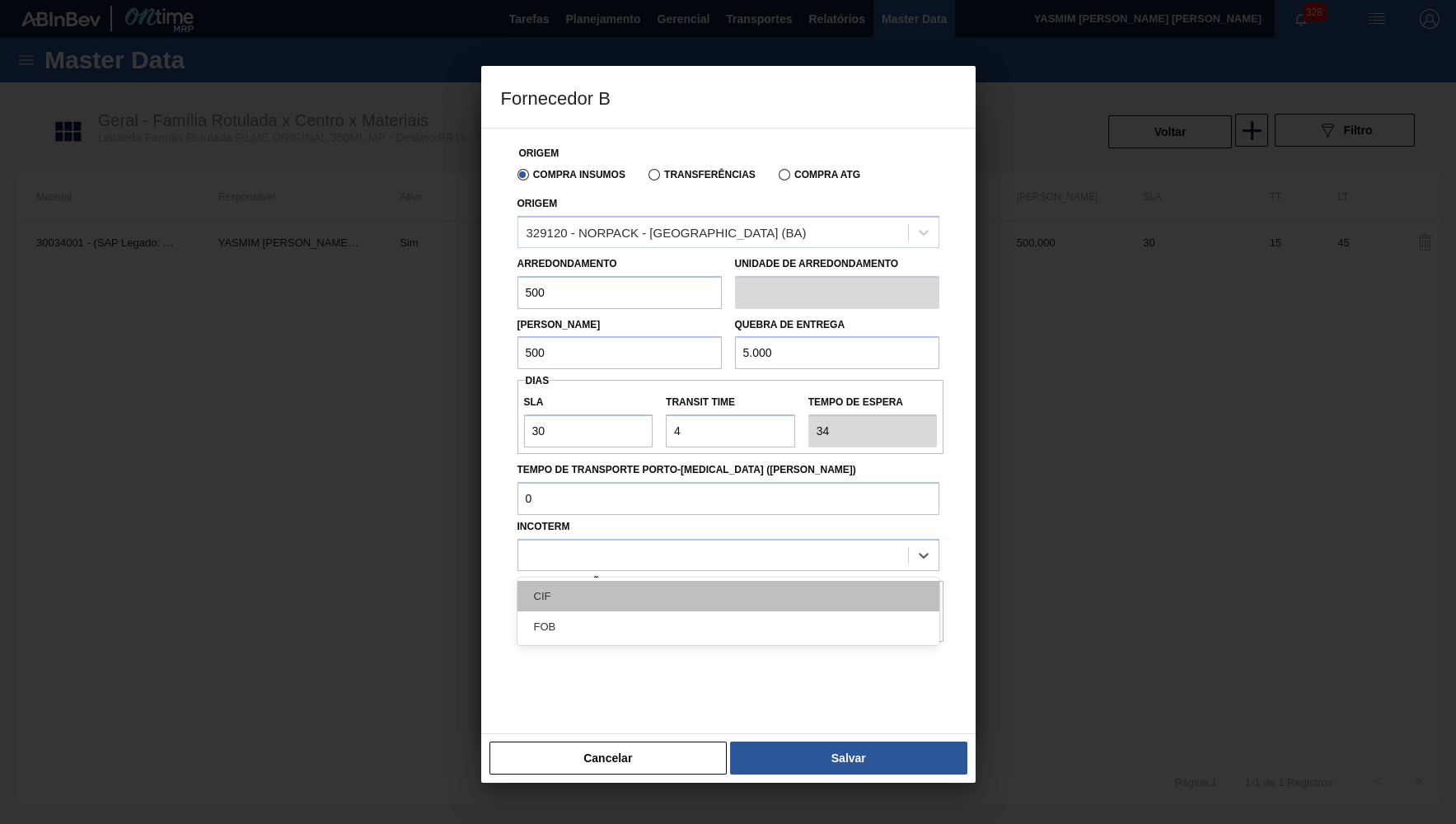
click at [735, 588] on div "CIF" at bounding box center [728, 597] width 422 height 30
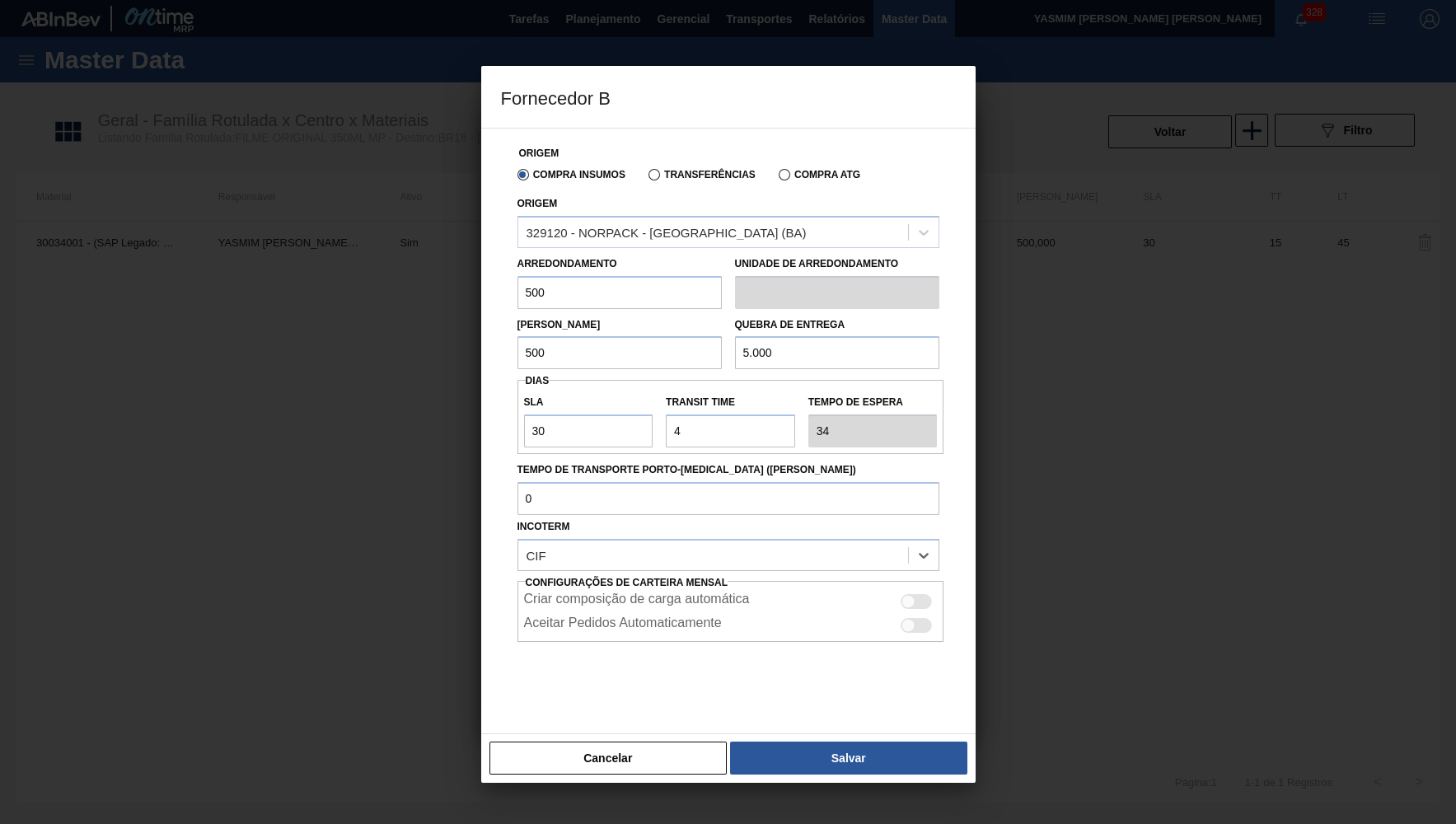
click at [904, 592] on div "Criar composição de carga automática" at bounding box center [730, 602] width 413 height 19
click at [905, 595] on div at bounding box center [909, 602] width 14 height 14
checkbox input "true"
click at [846, 766] on button "Salvar" at bounding box center [848, 758] width 236 height 33
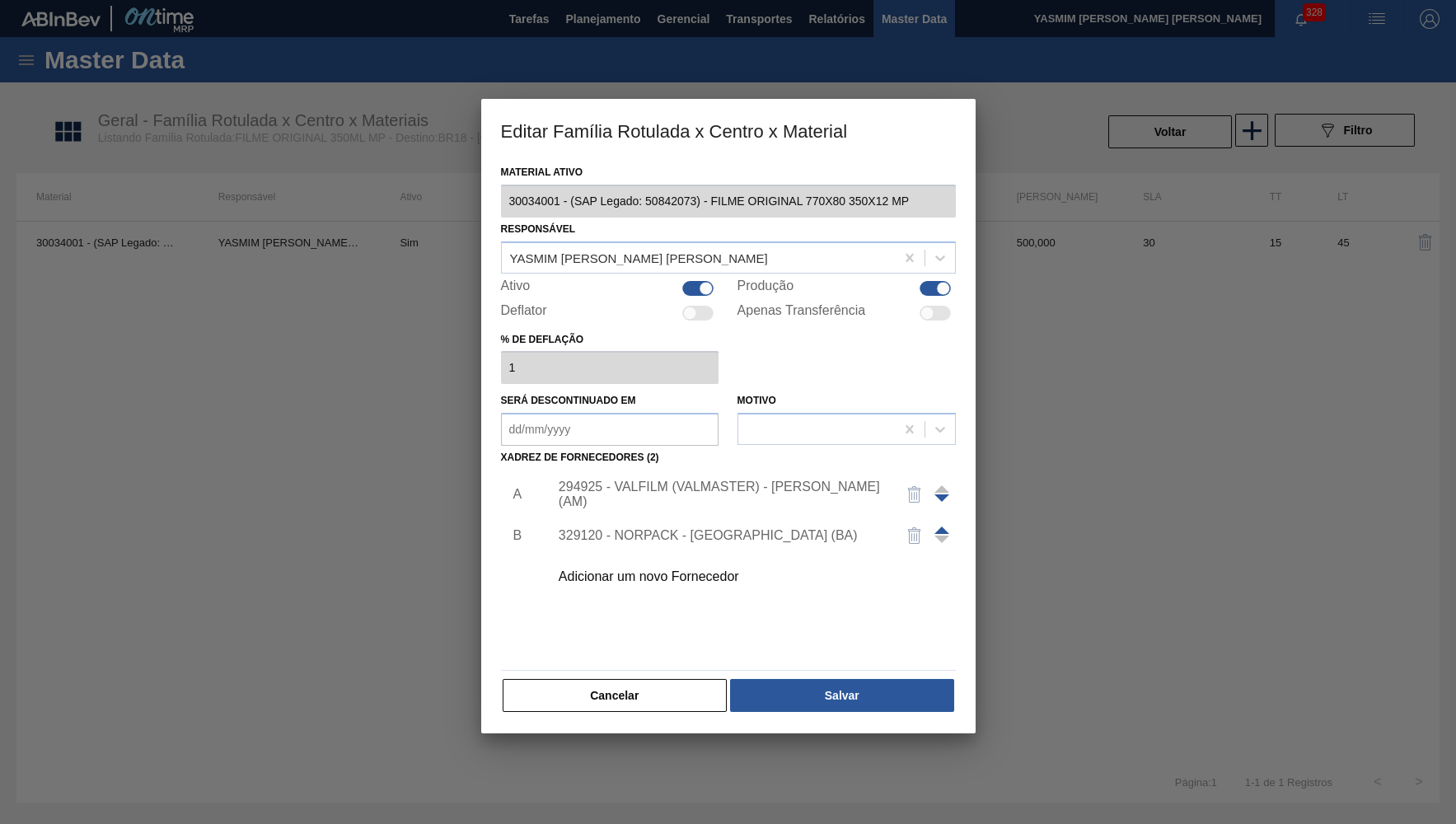
click at [936, 527] on span at bounding box center [942, 530] width 15 height 7
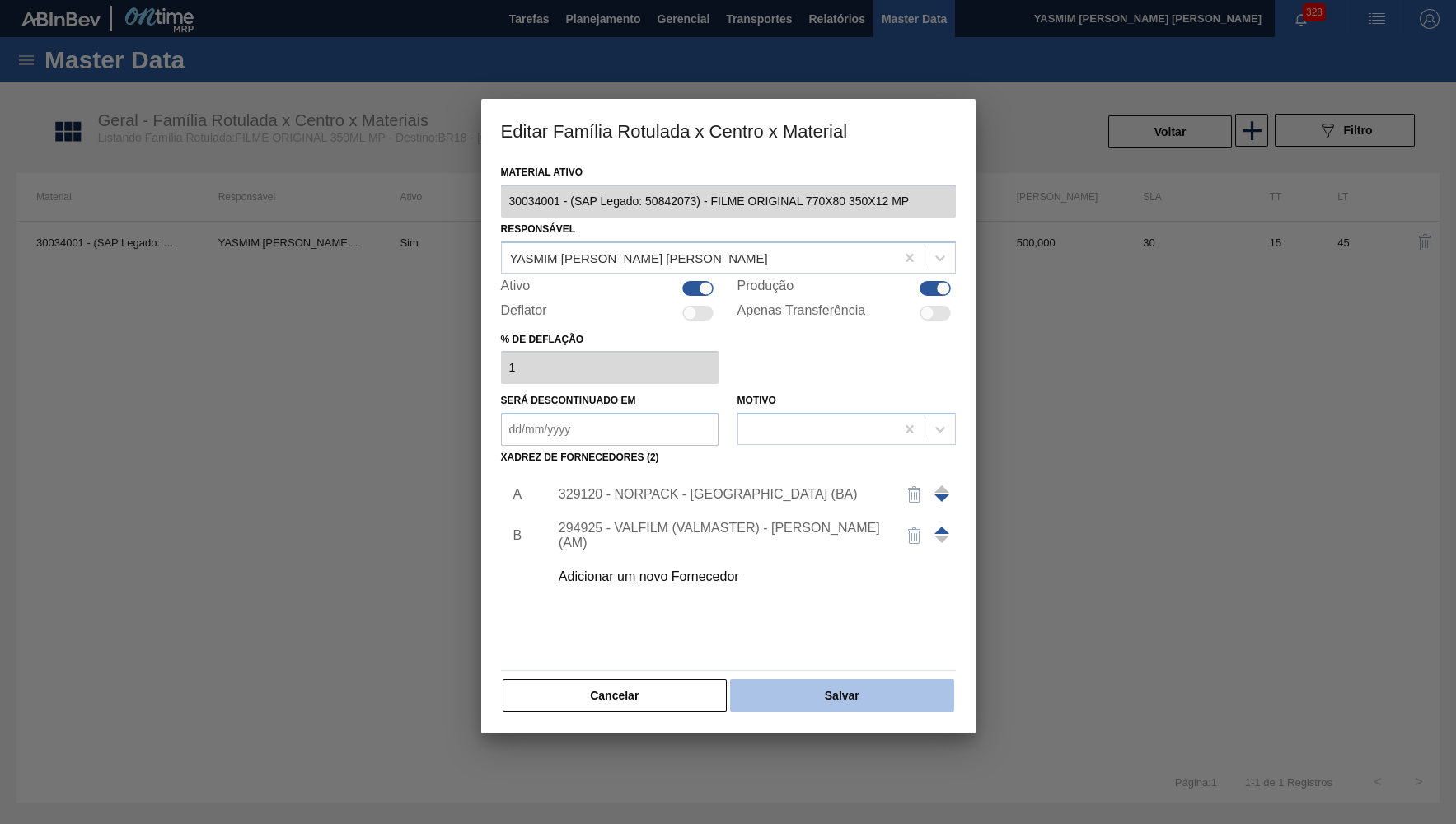
click at [835, 683] on button "Salvar" at bounding box center [842, 695] width 223 height 33
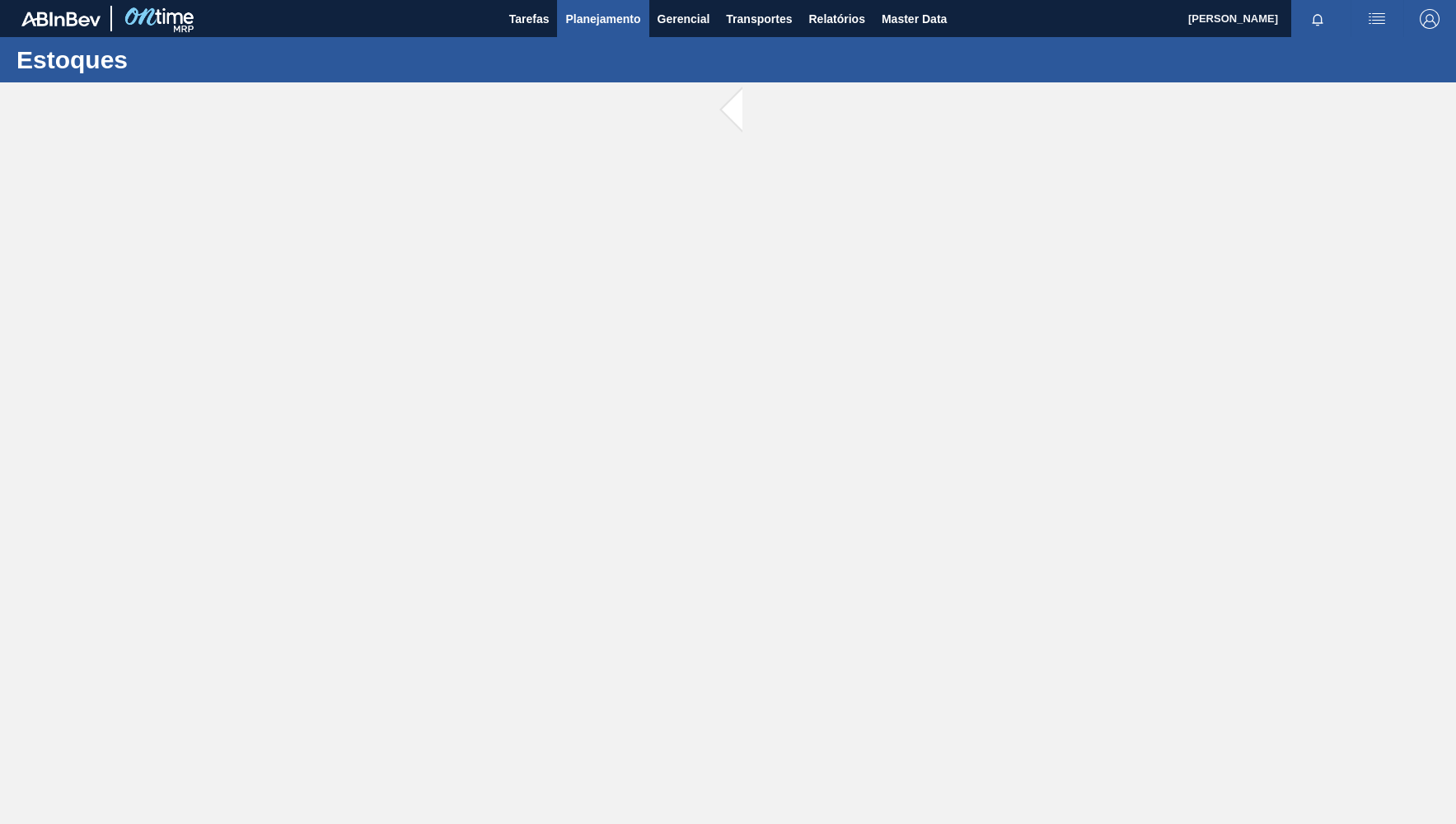
click at [590, 18] on span "Planejamento" at bounding box center [603, 19] width 75 height 19
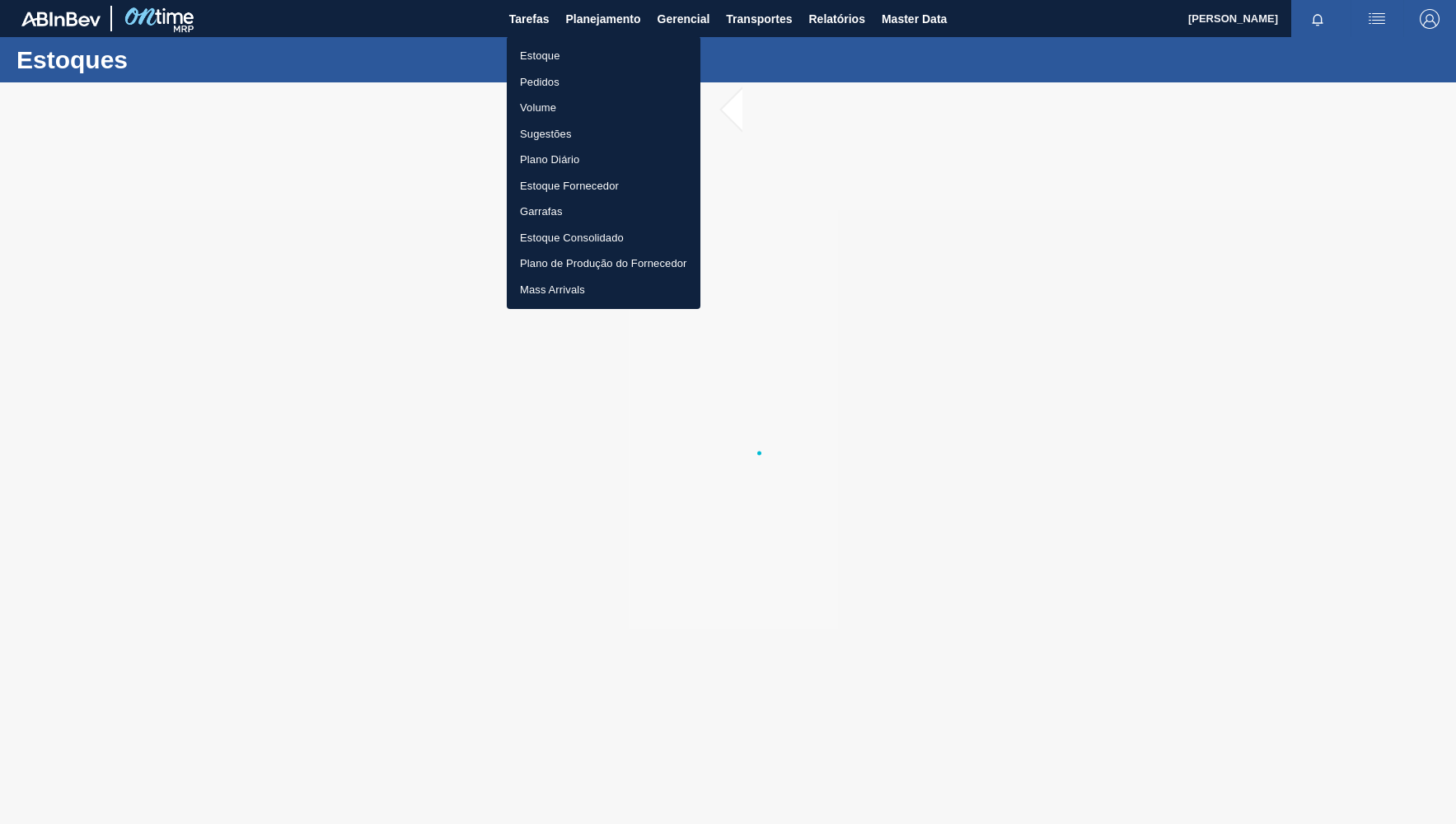
click at [592, 51] on li "Estoque" at bounding box center [604, 56] width 194 height 27
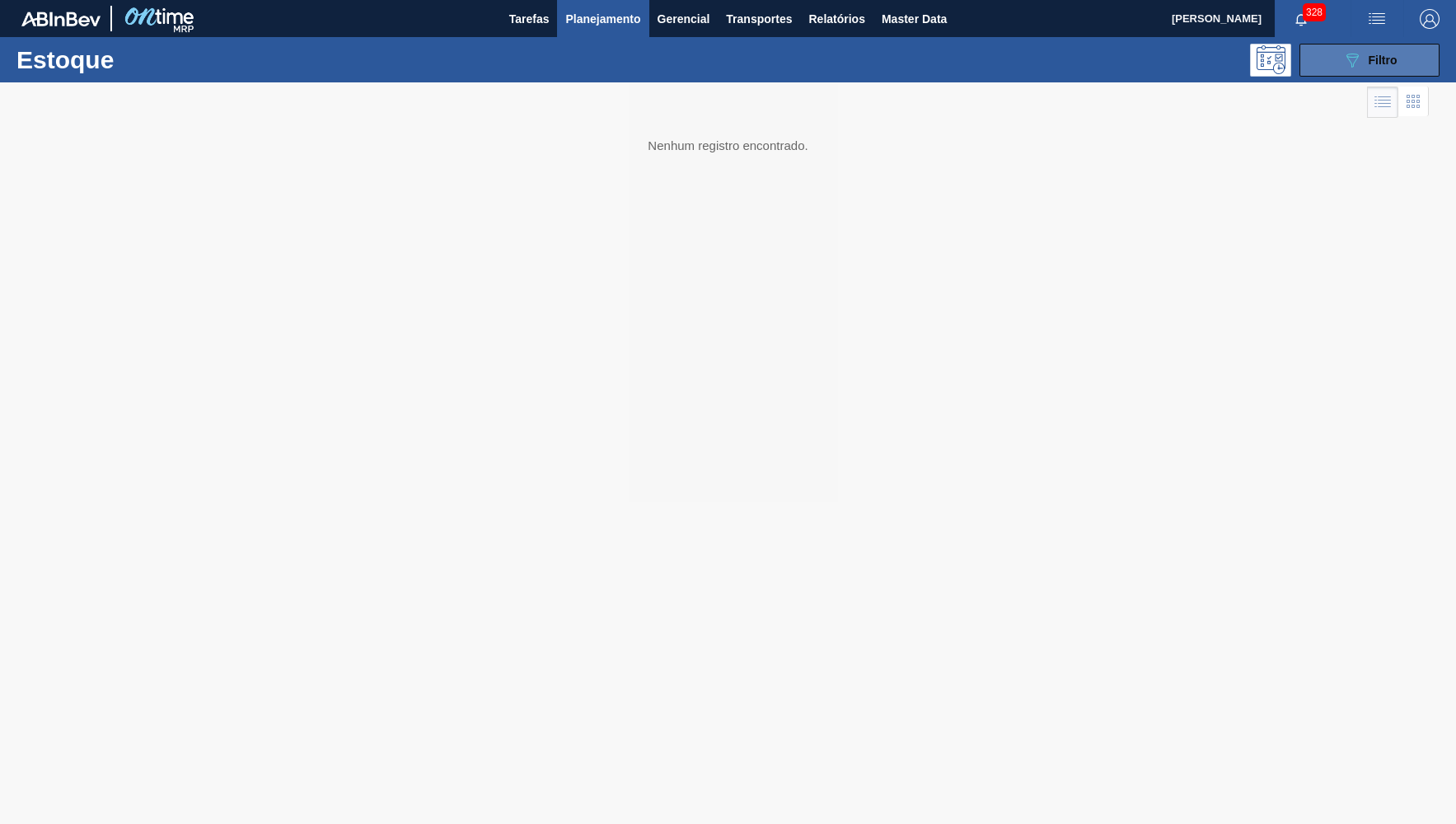
click at [1380, 52] on div "089F7B8B-B2A5-4AFE-B5C0-19BA573D28AC Filtro" at bounding box center [1370, 60] width 55 height 19
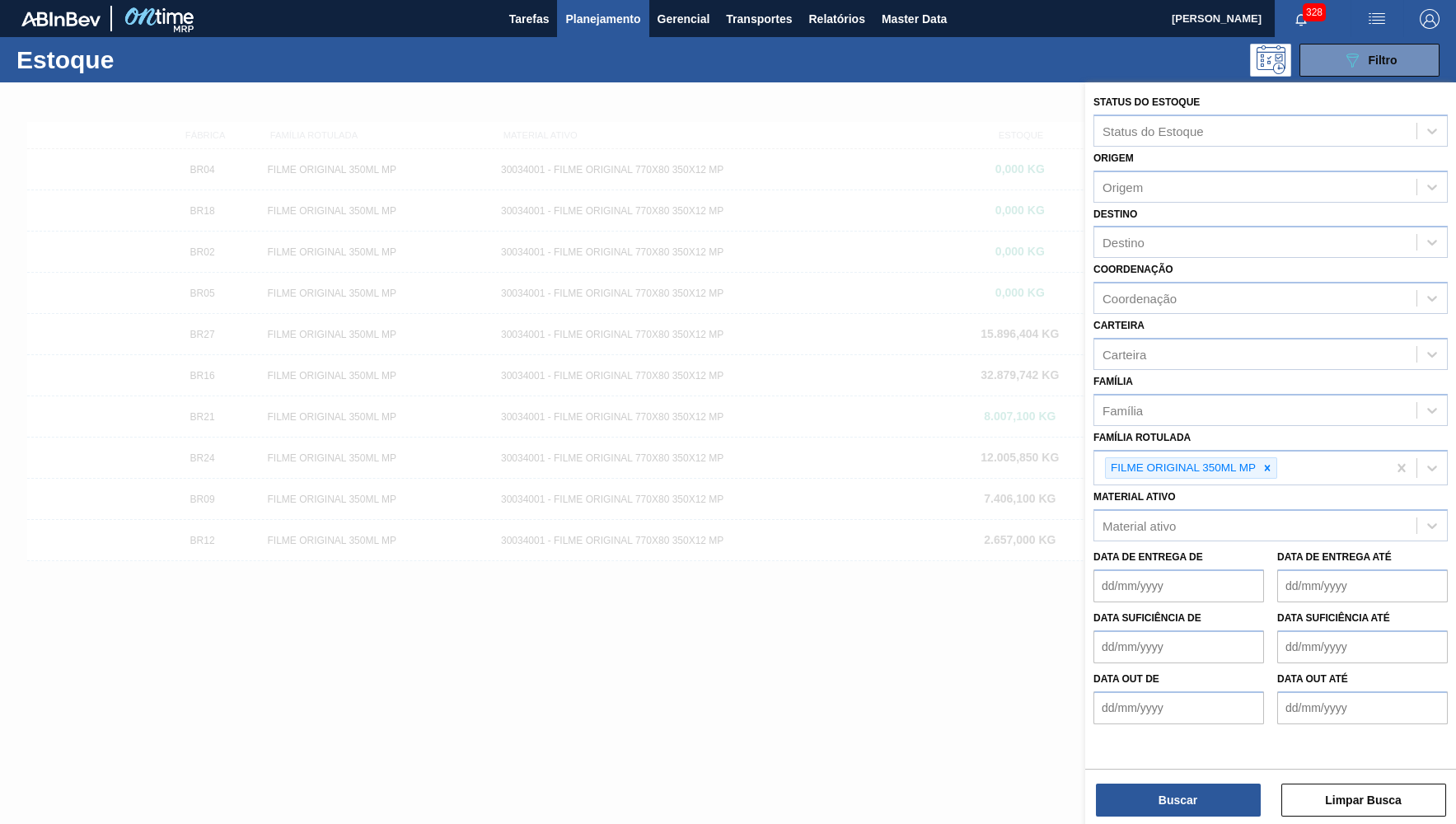
click at [1269, 462] on icon at bounding box center [1267, 467] width 12 height 12
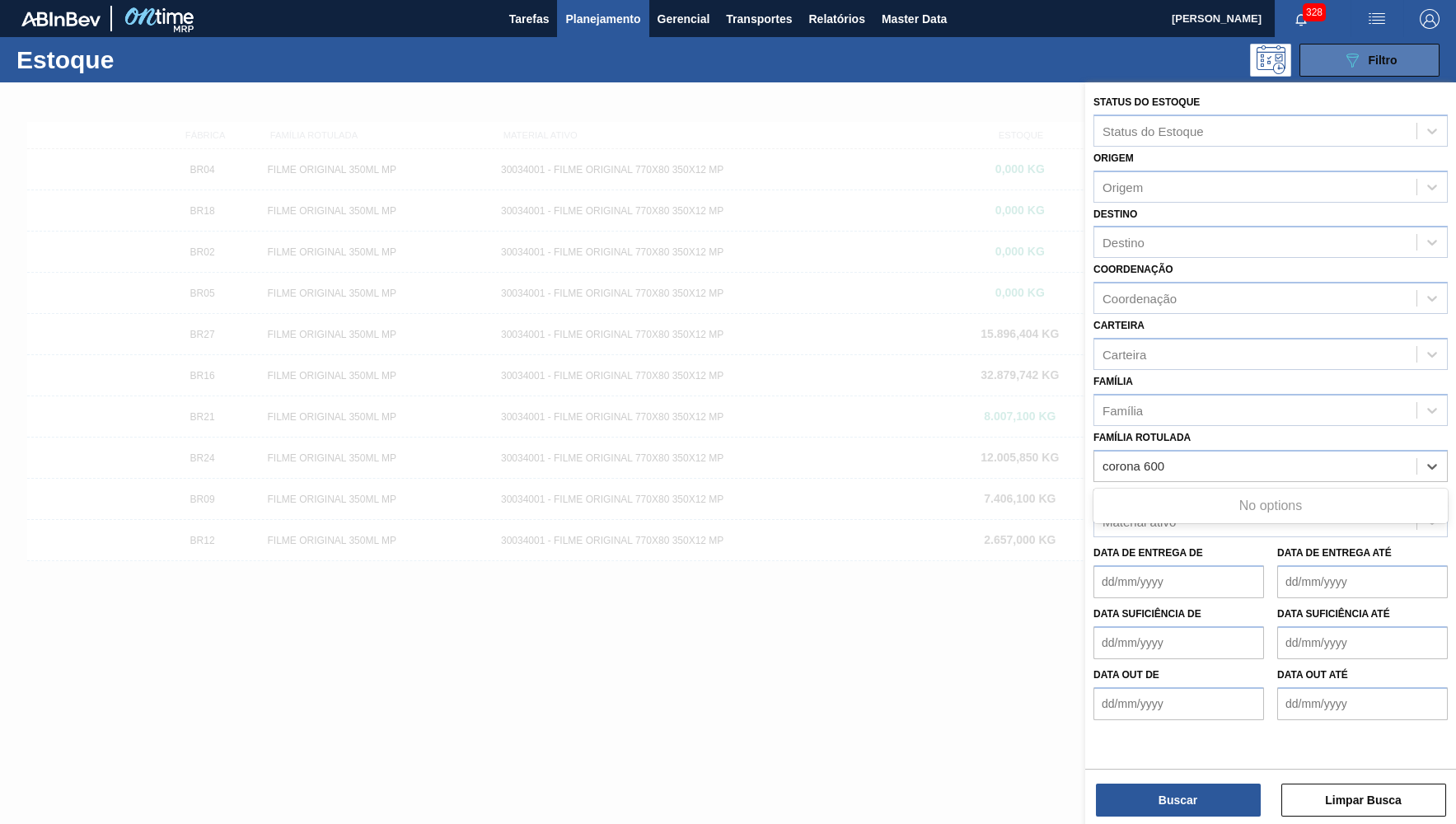
type Rotulada "corona 600"
click at [1354, 60] on icon "089F7B8B-B2A5-4AFE-B5C0-19BA573D28AC" at bounding box center [1352, 60] width 19 height 19
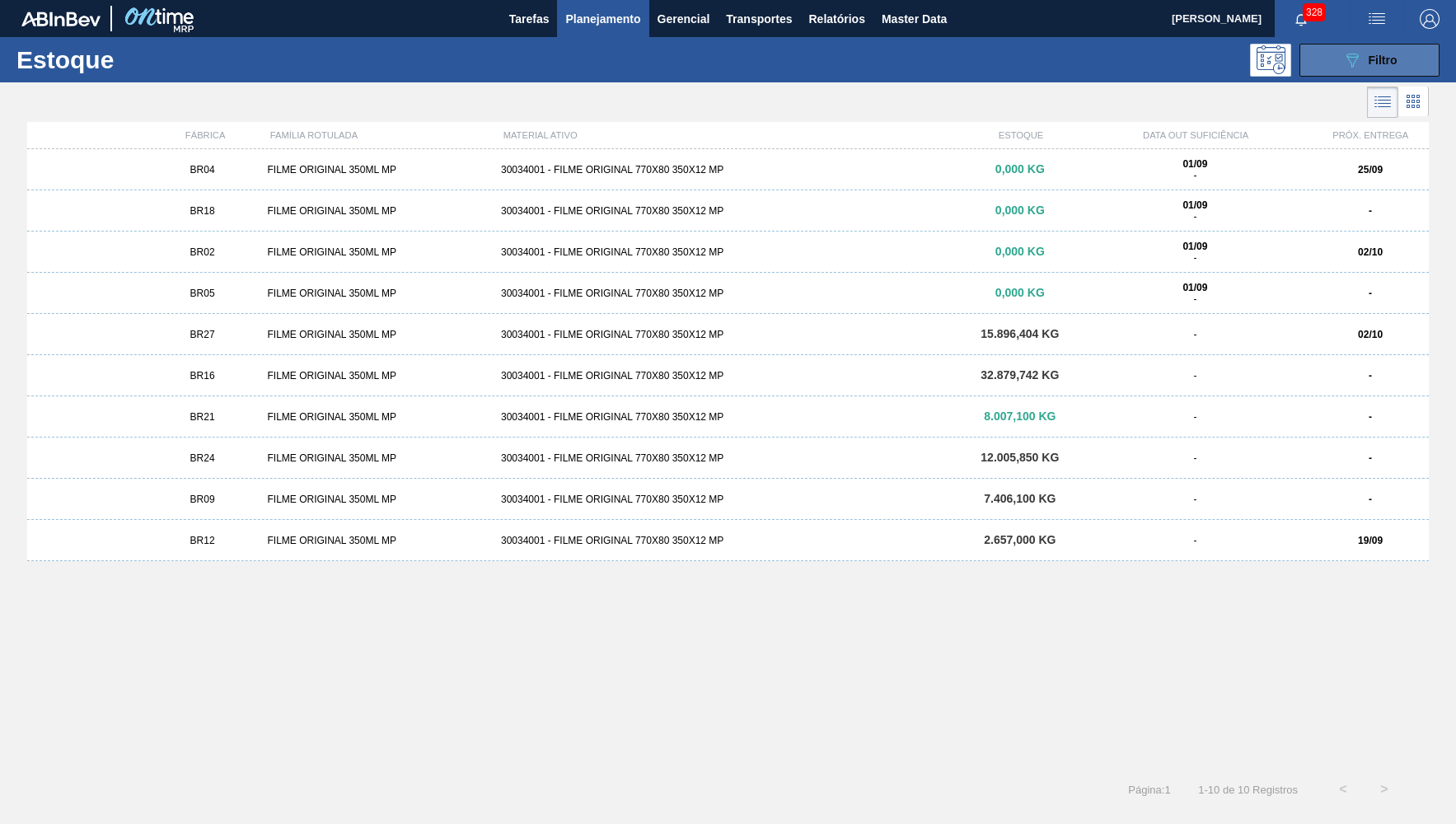
click at [1354, 60] on icon "089F7B8B-B2A5-4AFE-B5C0-19BA573D28AC" at bounding box center [1352, 60] width 19 height 19
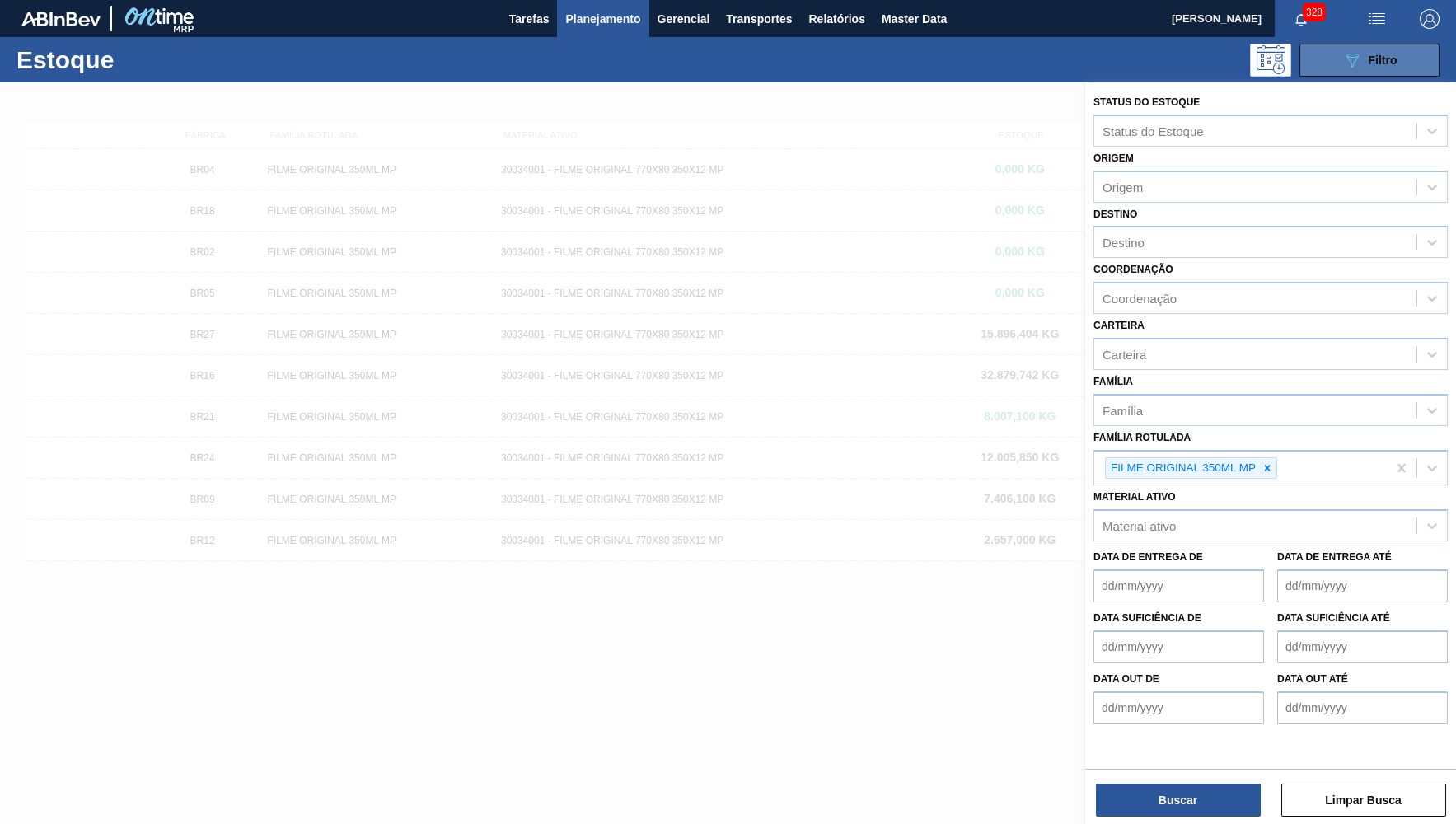
click at [1353, 60] on icon "089F7B8B-B2A5-4AFE-B5C0-19BA573D28AC" at bounding box center [1352, 60] width 19 height 19
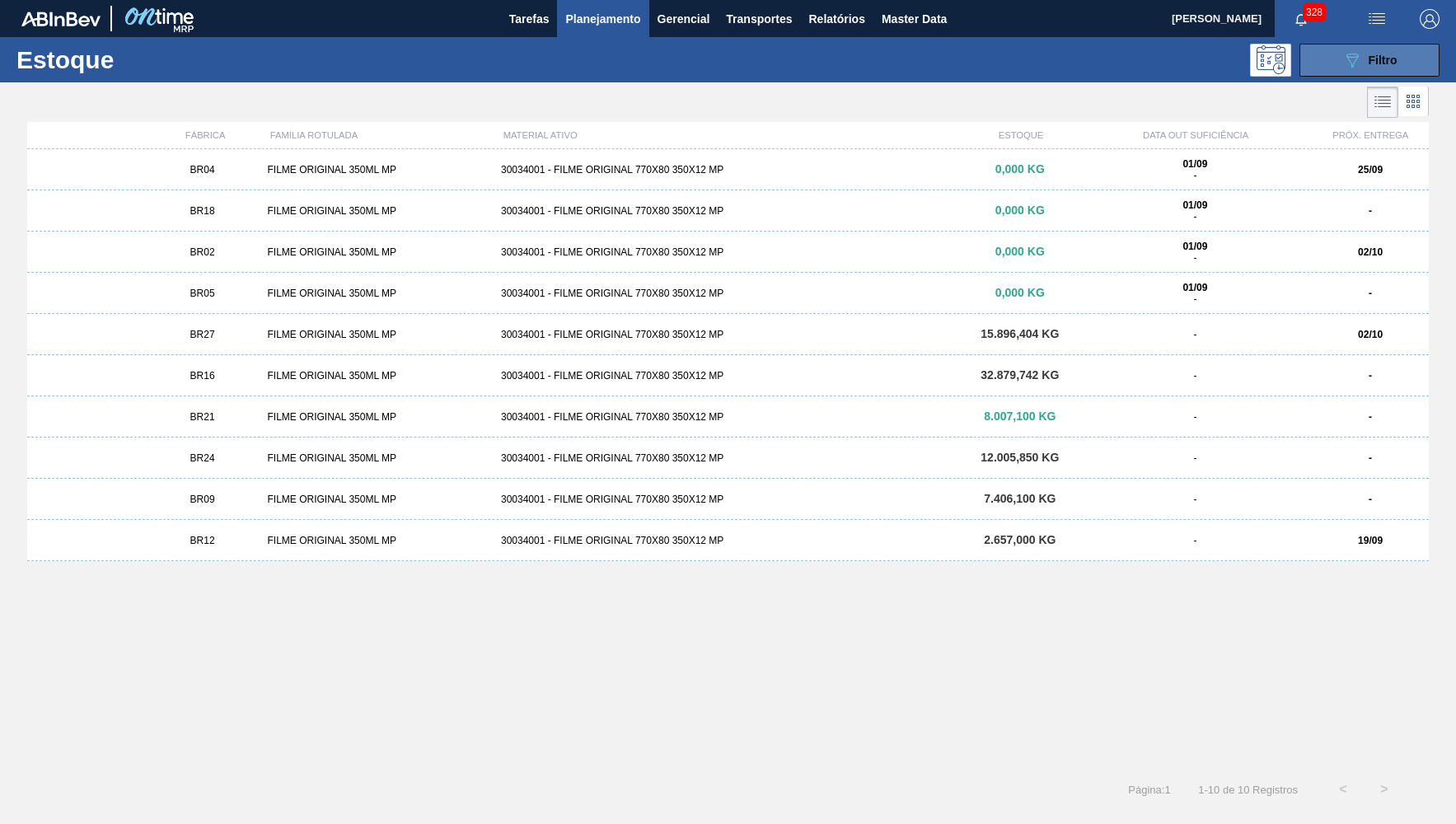
click at [1384, 59] on span "Filtro" at bounding box center [1383, 60] width 29 height 13
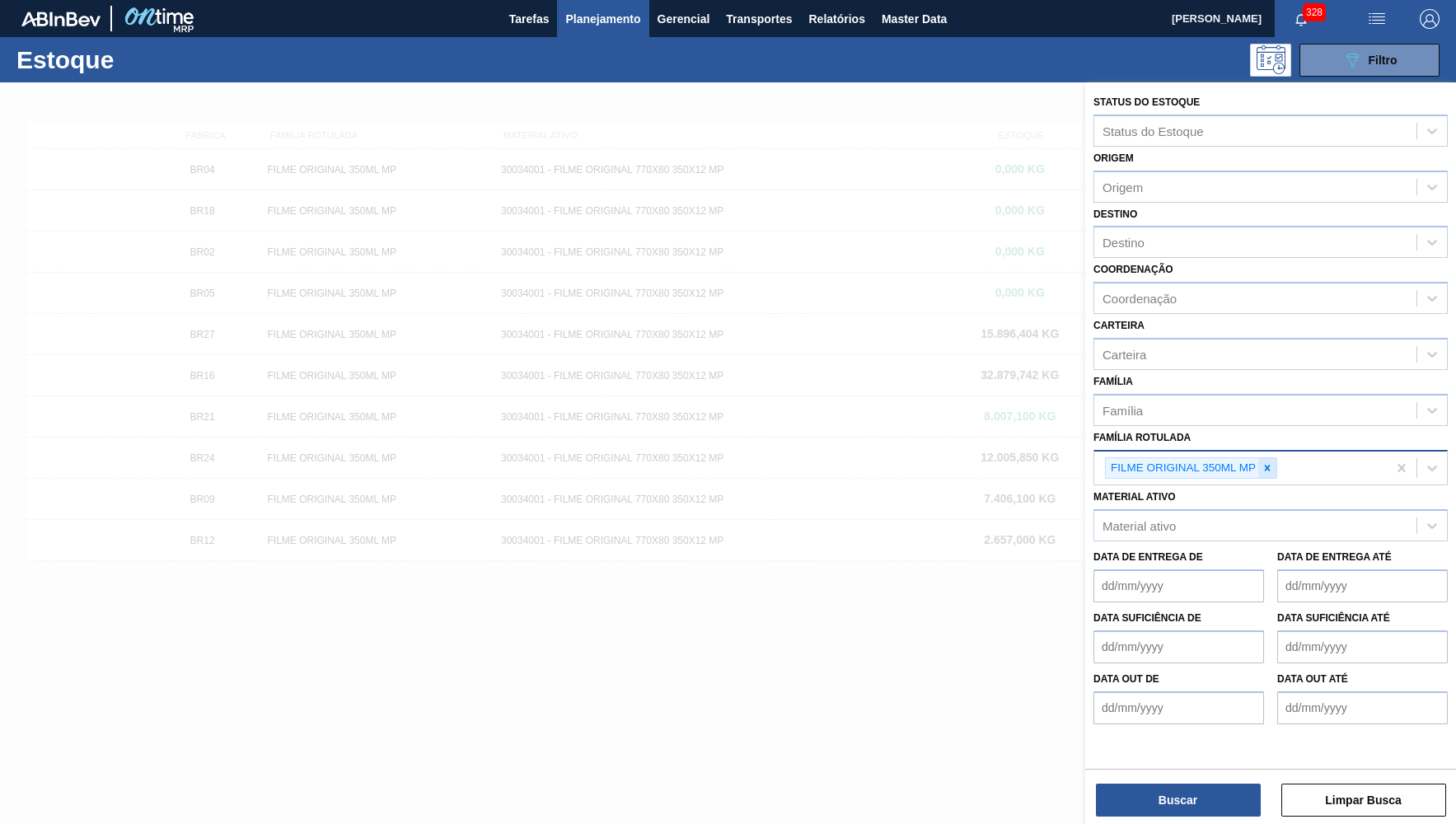
click at [1269, 462] on icon at bounding box center [1267, 467] width 12 height 12
type Rotulada "corona 600"
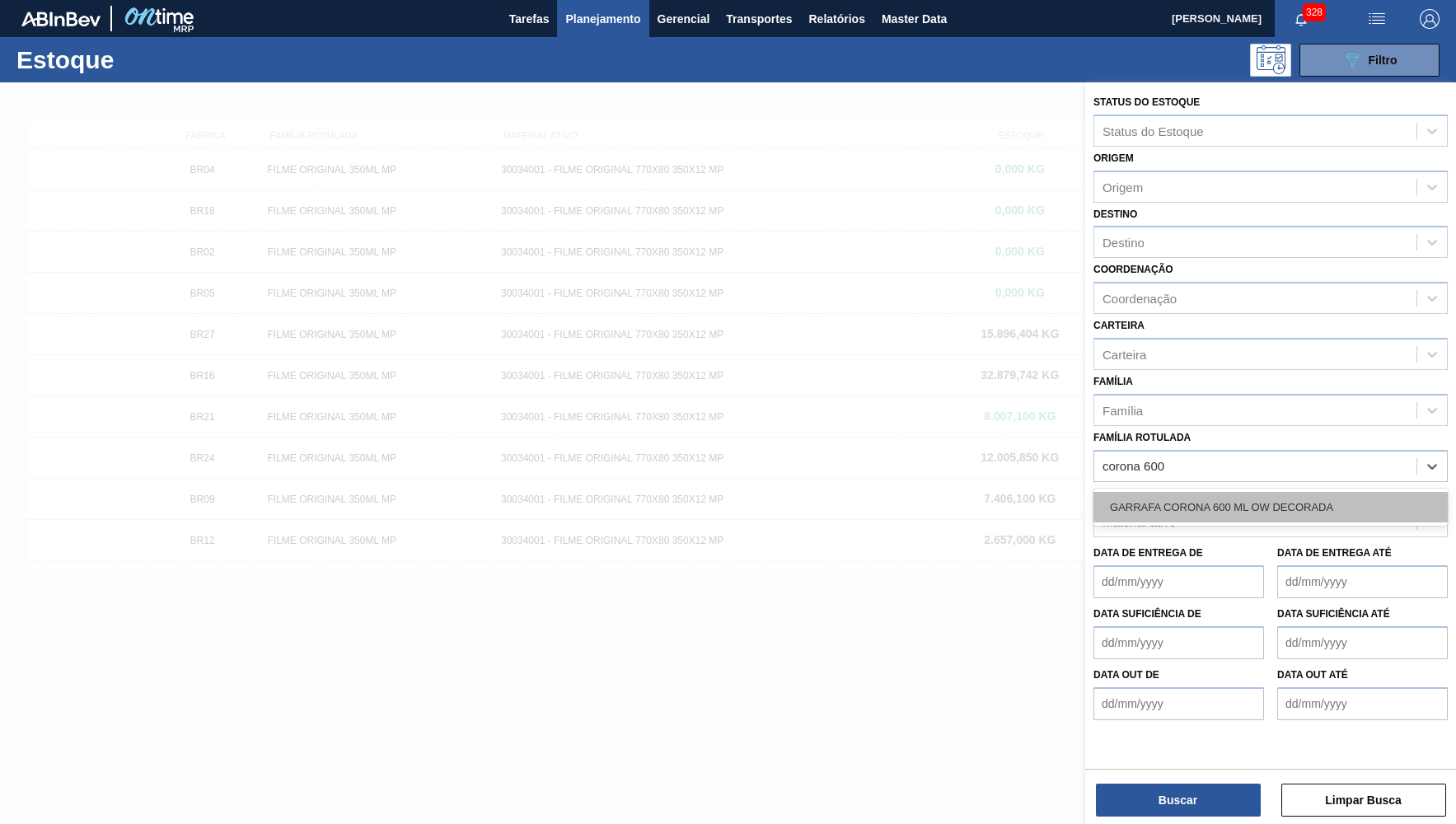
click at [1167, 492] on div "GARRAFA CORONA 600 ML OW DECORADA" at bounding box center [1271, 507] width 354 height 30
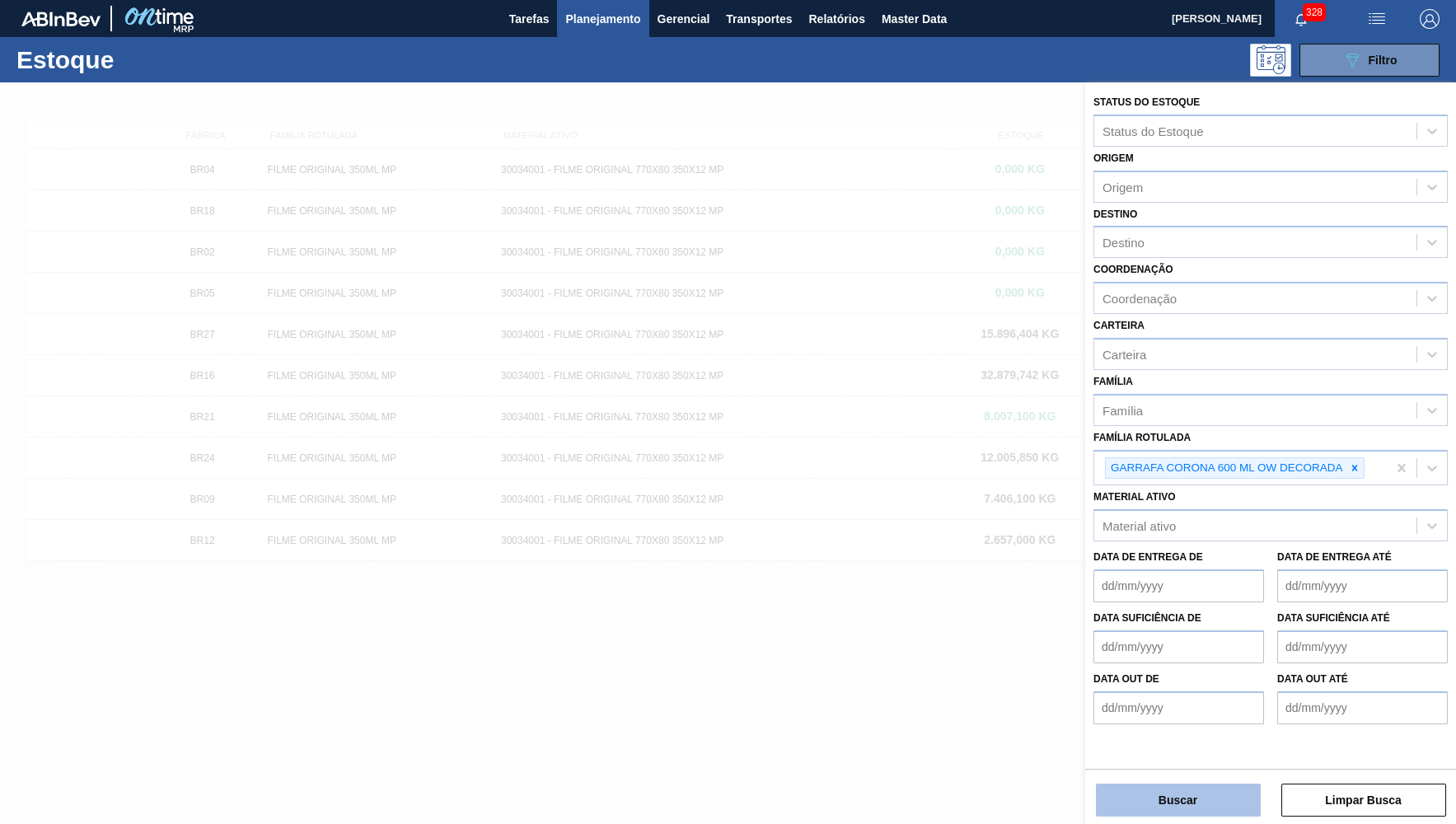
click at [1144, 799] on button "Buscar" at bounding box center [1179, 800] width 165 height 33
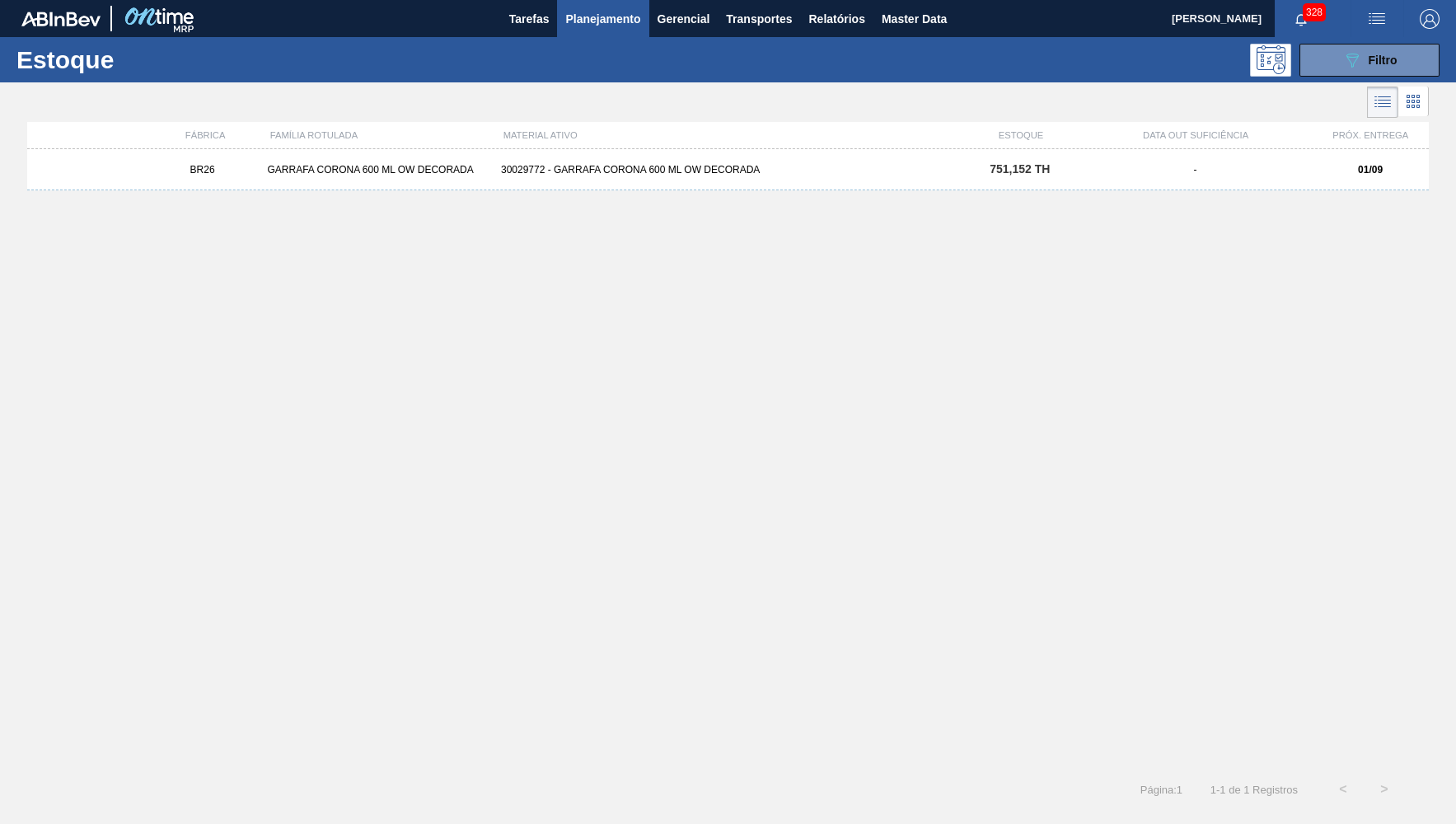
click at [900, 162] on div "BR26 GARRAFA CORONA 600 ML OW DECORADA 30029772 - GARRAFA CORONA 600 ML OW DECO…" at bounding box center [728, 170] width 1402 height 42
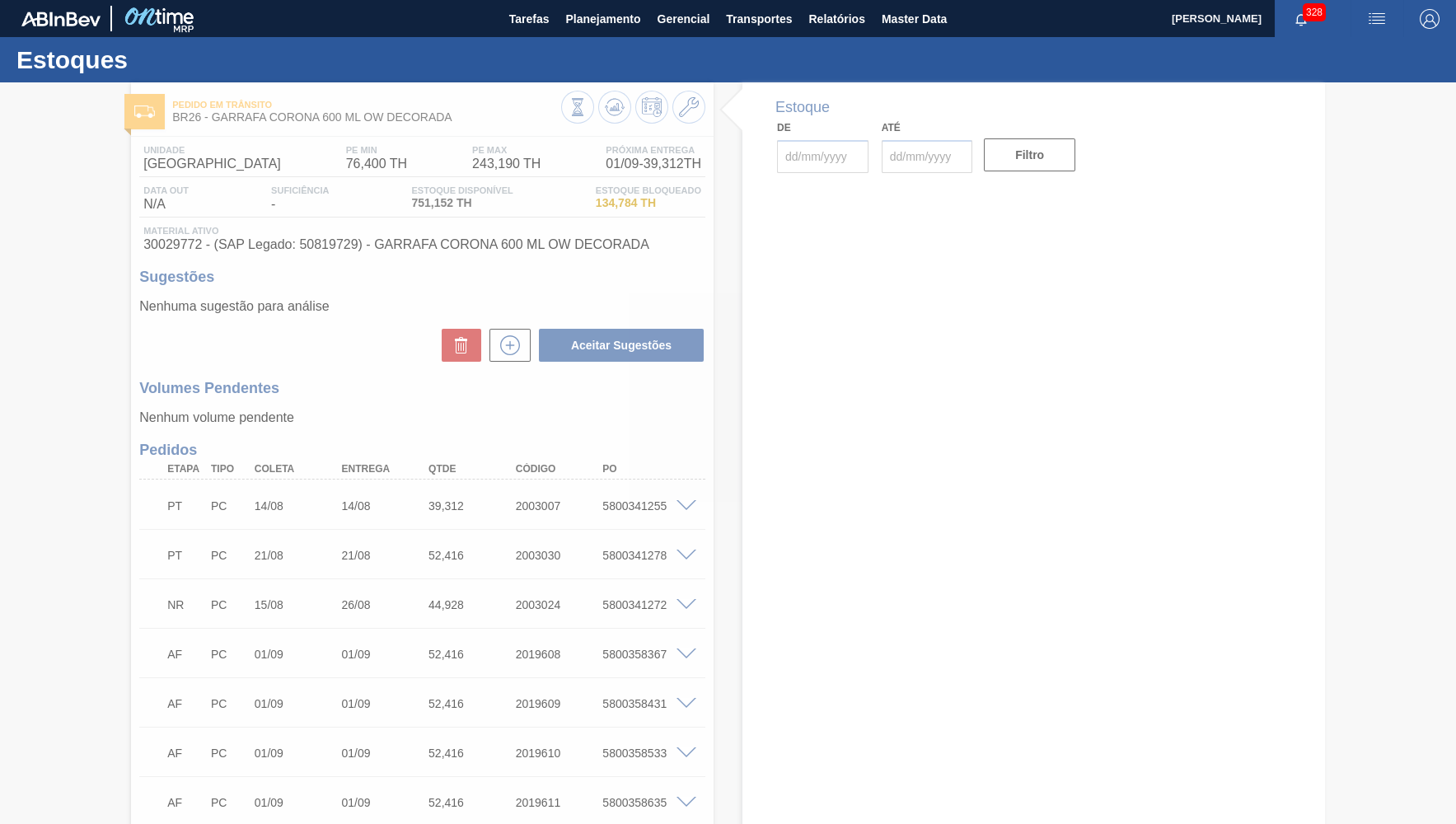
type input "[DATE]"
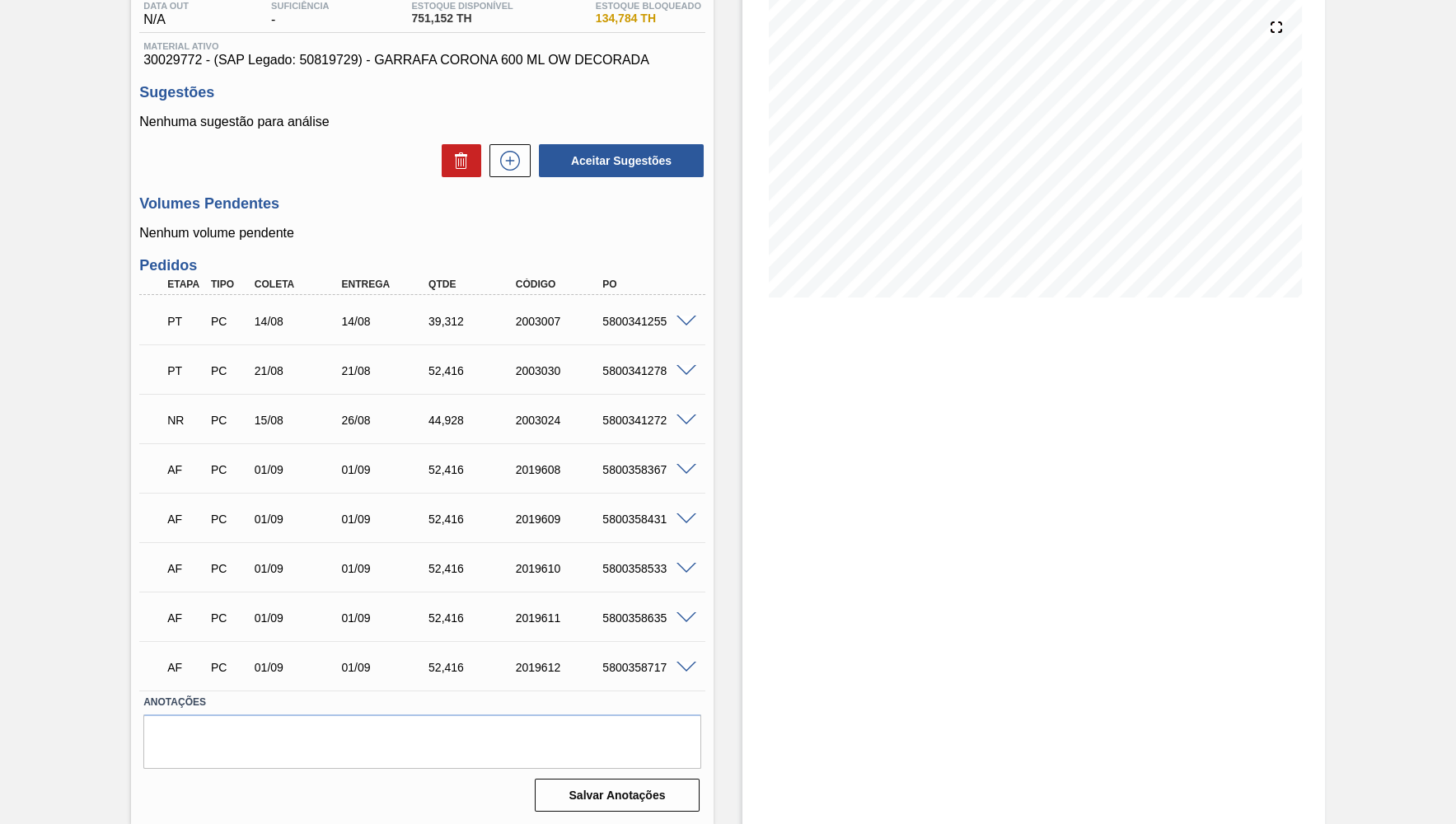
scroll to position [79, 0]
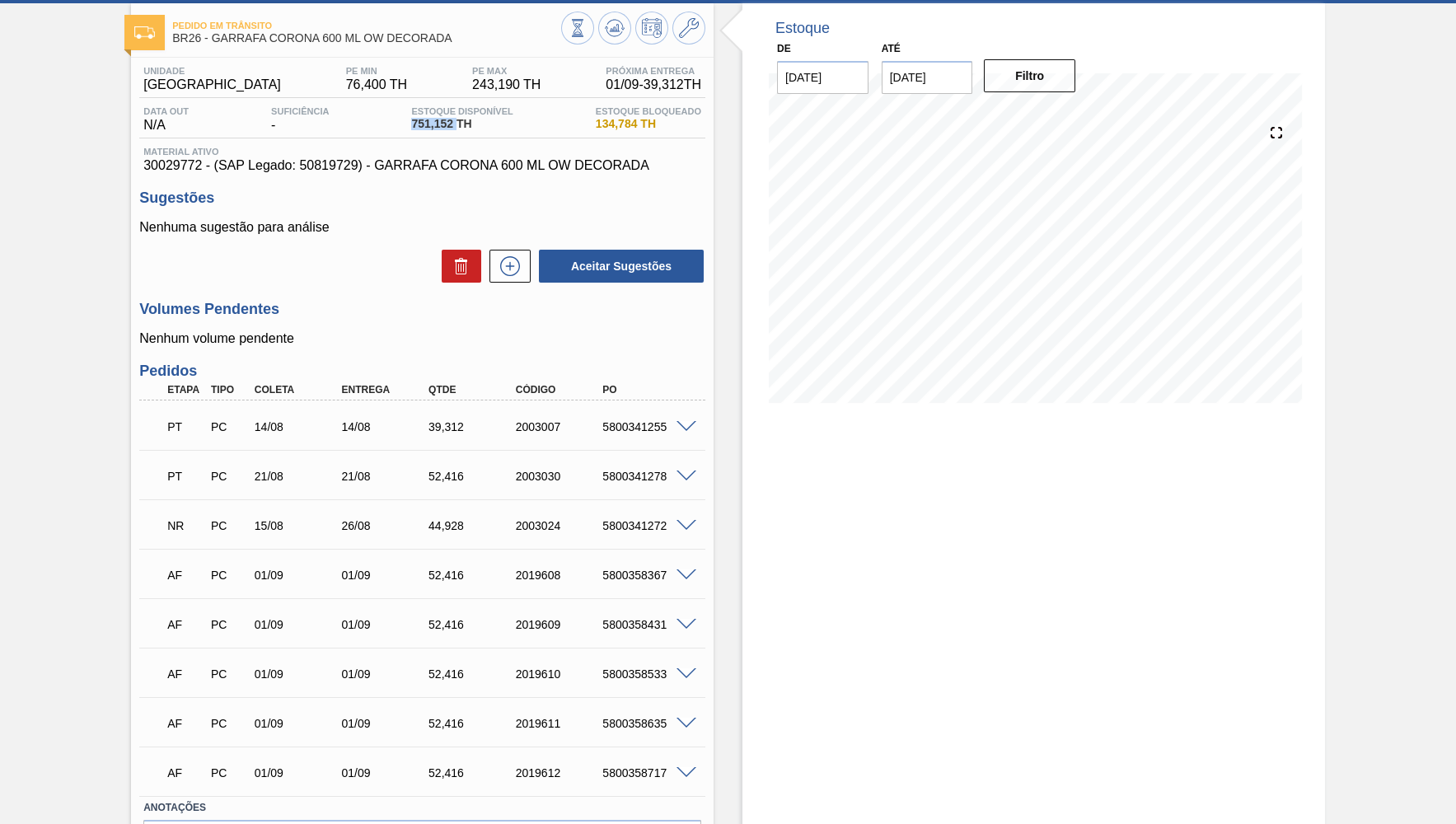
drag, startPoint x: 456, startPoint y: 124, endPoint x: 405, endPoint y: 127, distance: 51.1
click at [412, 127] on span "751,152 TH" at bounding box center [462, 124] width 102 height 12
copy span "751,152"
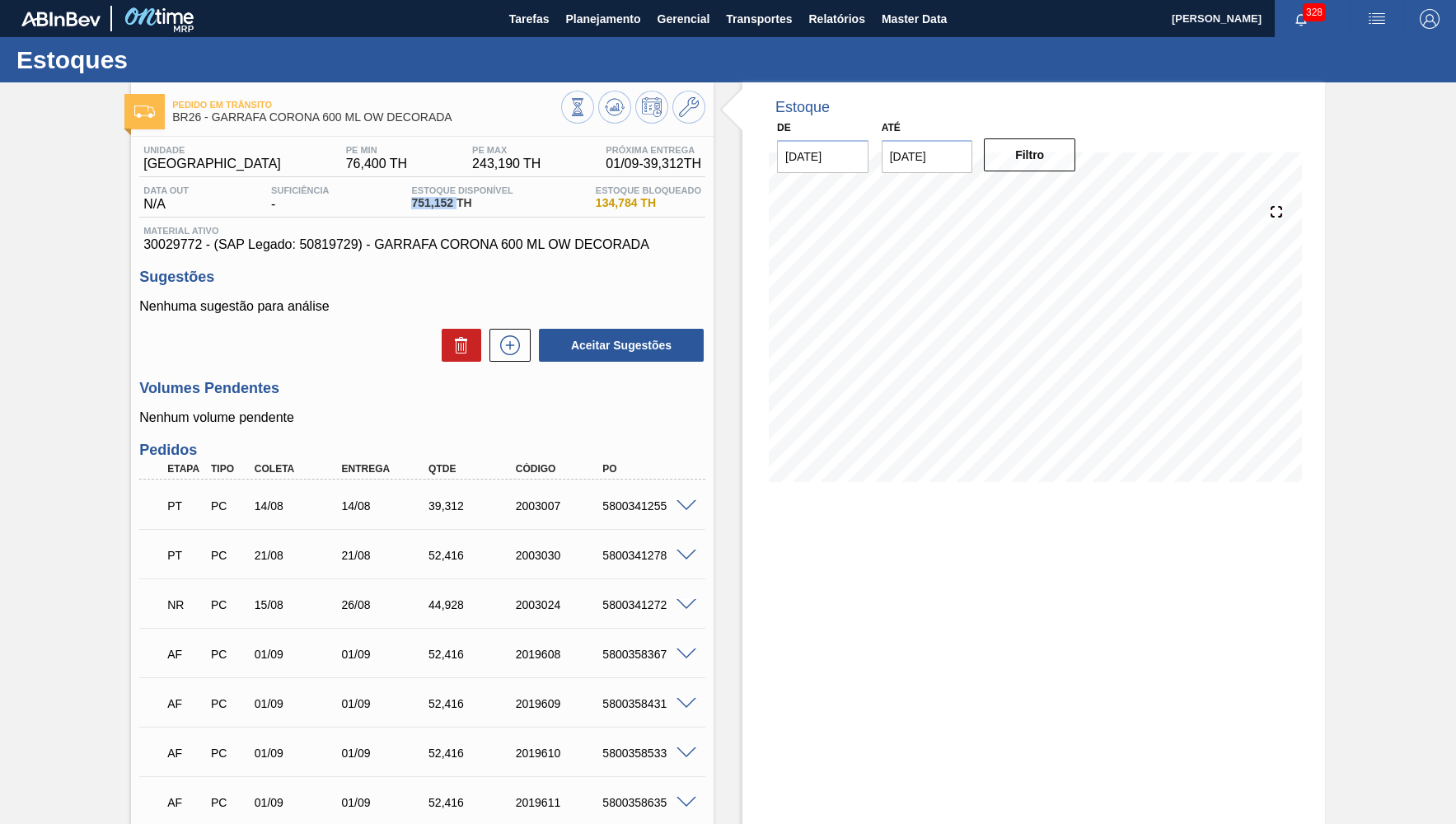
click at [460, 198] on span "751,152 TH" at bounding box center [462, 204] width 102 height 12
drag, startPoint x: 452, startPoint y: 200, endPoint x: 402, endPoint y: 205, distance: 50.2
click at [412, 205] on span "751,152 TH" at bounding box center [462, 204] width 102 height 12
click at [86, 263] on div "Pedido em Trânsito BR26 - GARRAFA CORONA 600 ML OW DECORADA Unidade Uberlândia …" at bounding box center [728, 546] width 1456 height 928
